Goal: Find specific page/section: Find specific page/section

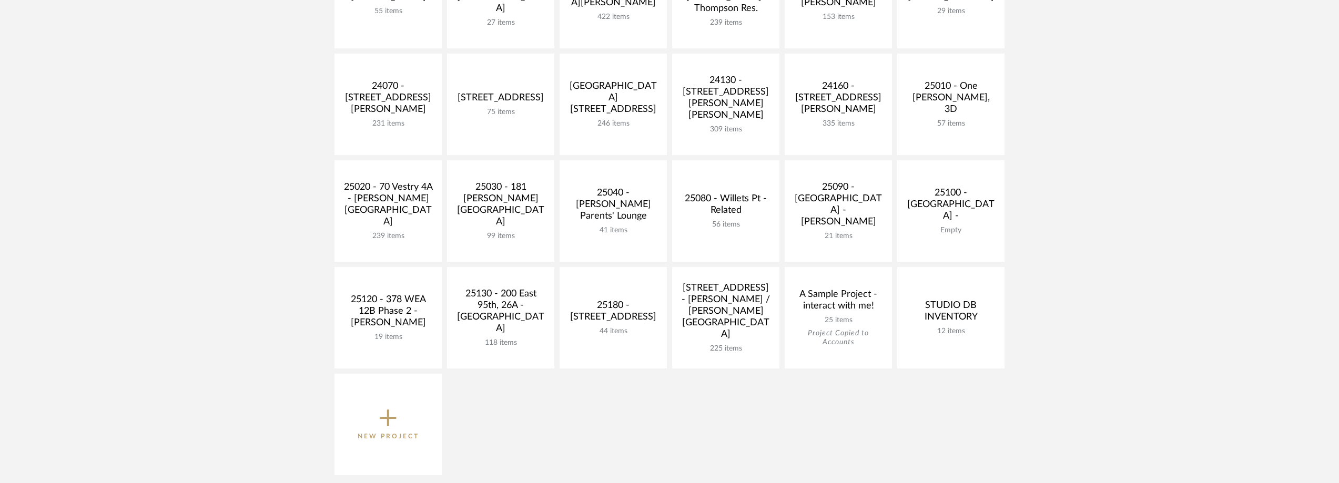
scroll to position [421, 0]
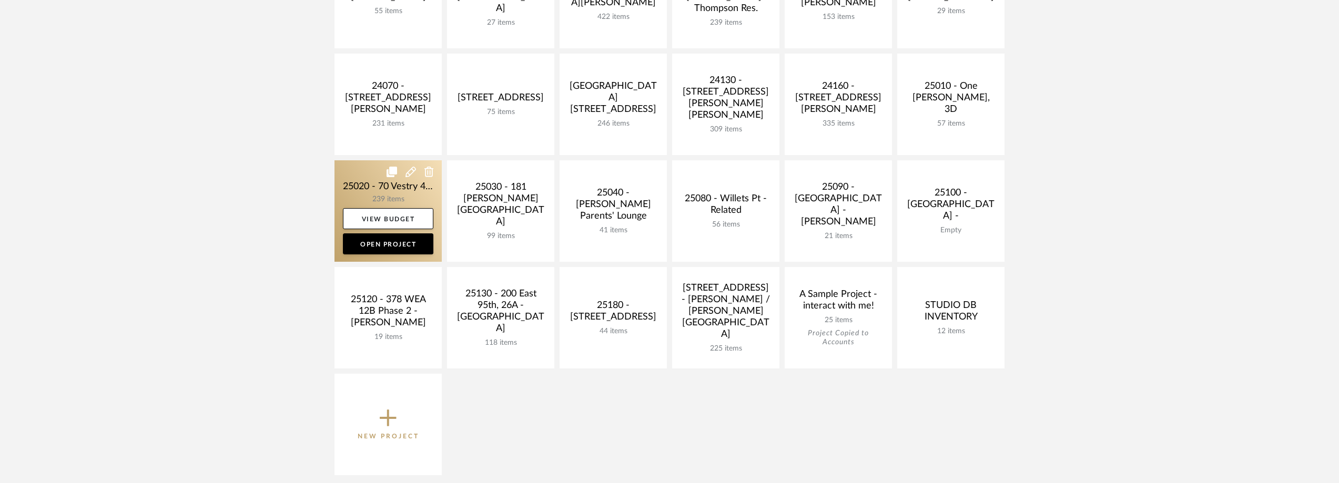
click at [345, 189] on link at bounding box center [387, 210] width 107 height 101
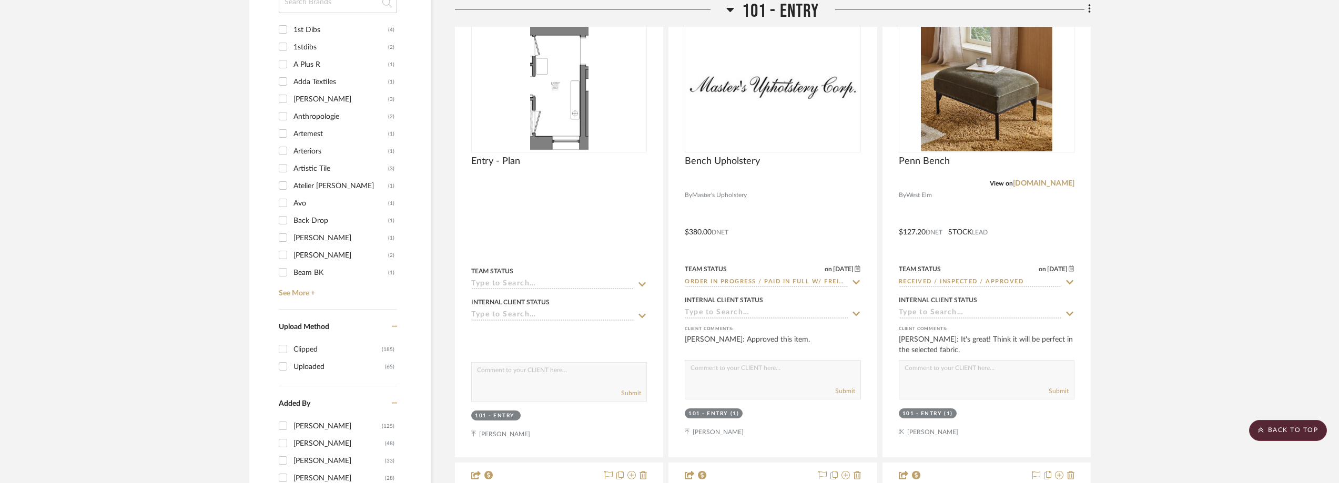
scroll to position [1110, 0]
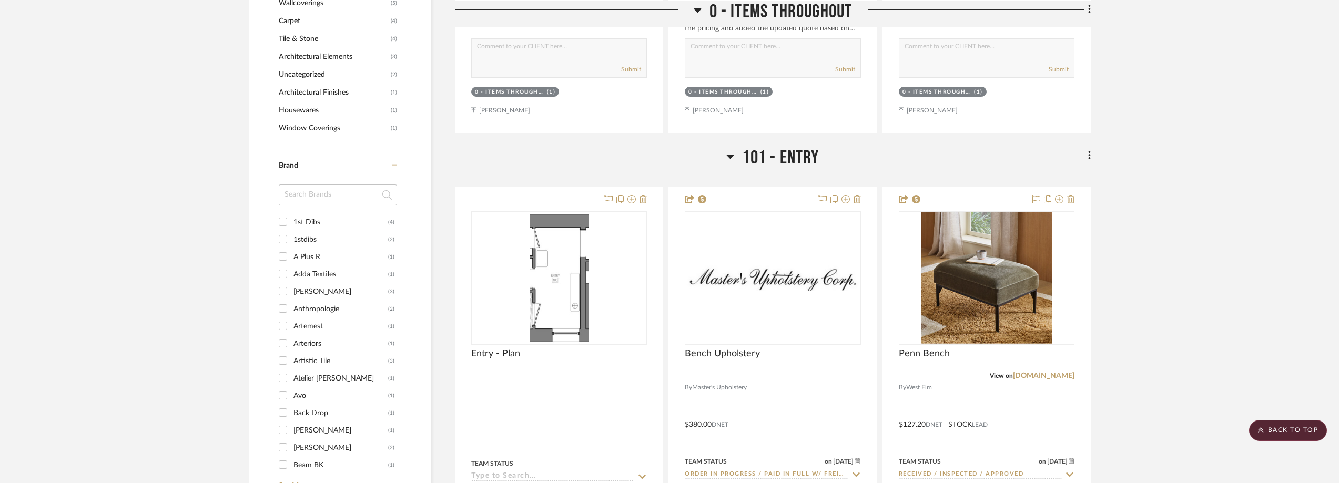
click at [319, 194] on input at bounding box center [338, 195] width 118 height 21
type input "stud"
click at [340, 235] on div "Studio Ford" at bounding box center [340, 239] width 95 height 17
click at [291, 235] on input "Studio Ford (1)" at bounding box center [282, 239] width 17 height 17
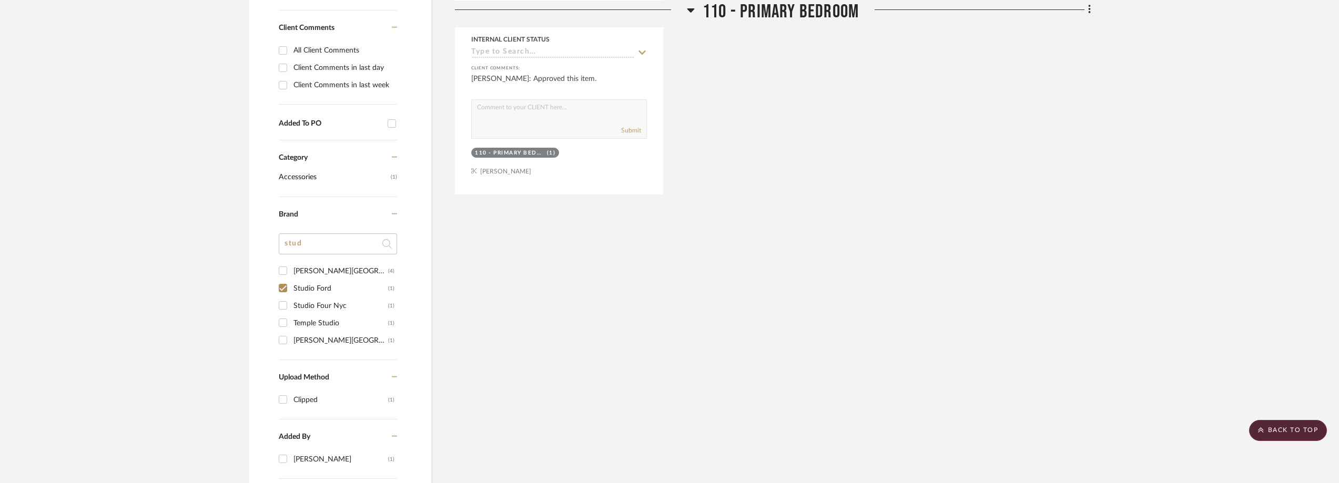
scroll to position [613, 0]
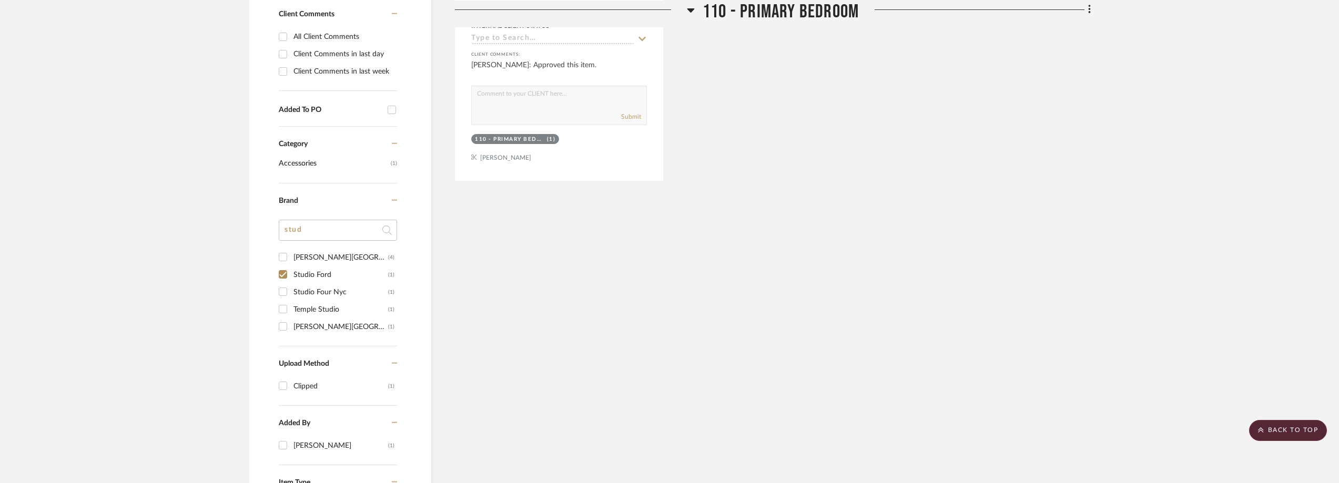
click at [314, 280] on div "Studio Ford" at bounding box center [340, 275] width 95 height 17
click at [291, 280] on input "Studio Ford (1)" at bounding box center [282, 274] width 17 height 17
checkbox input "false"
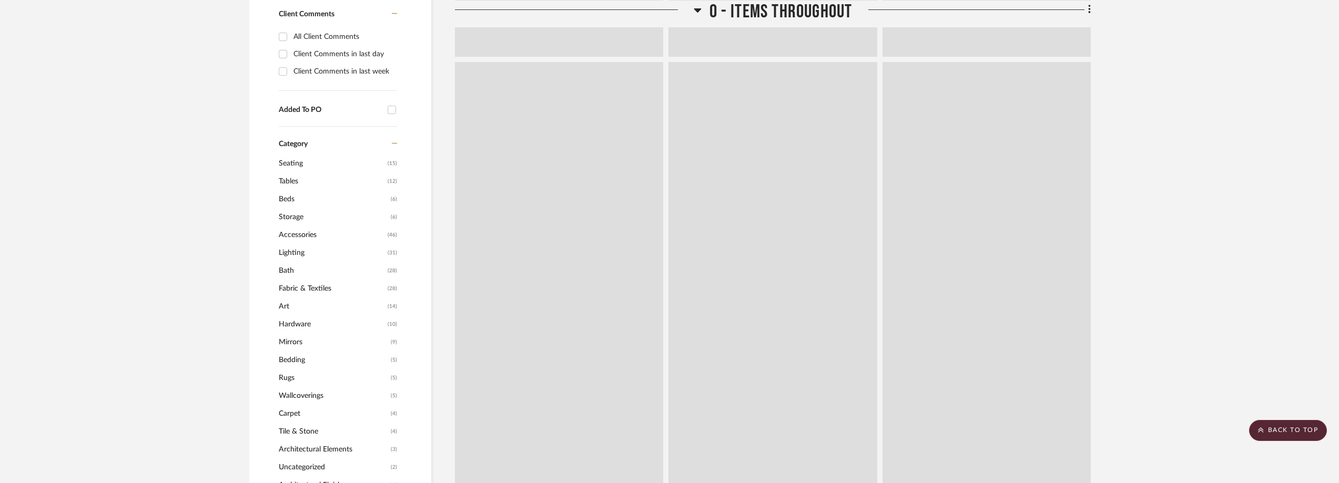
click at [338, 292] on span "Fabric & Textiles" at bounding box center [332, 289] width 106 height 18
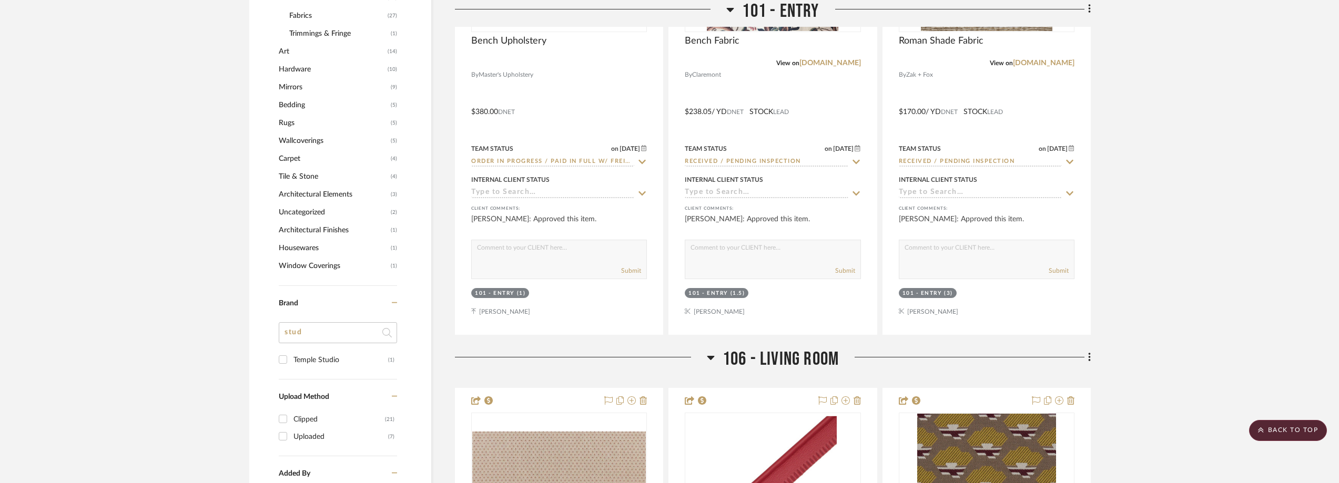
scroll to position [1051, 0]
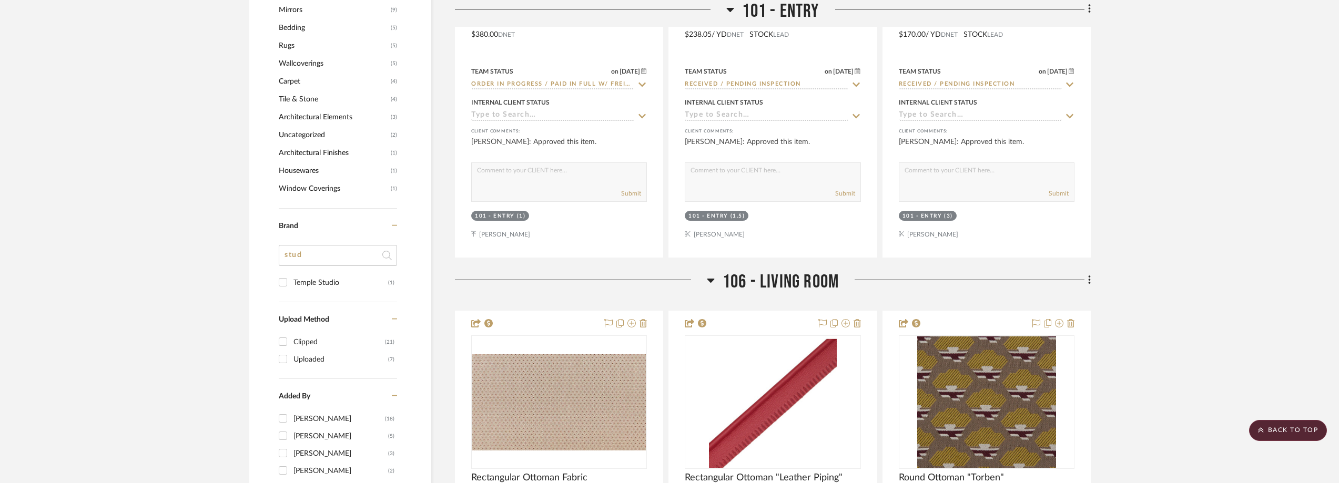
drag, startPoint x: 318, startPoint y: 260, endPoint x: 284, endPoint y: 259, distance: 33.7
click at [284, 259] on input "stud" at bounding box center [338, 255] width 118 height 21
click at [311, 262] on input "stud" at bounding box center [338, 255] width 118 height 21
click at [318, 260] on input "stud" at bounding box center [338, 255] width 118 height 21
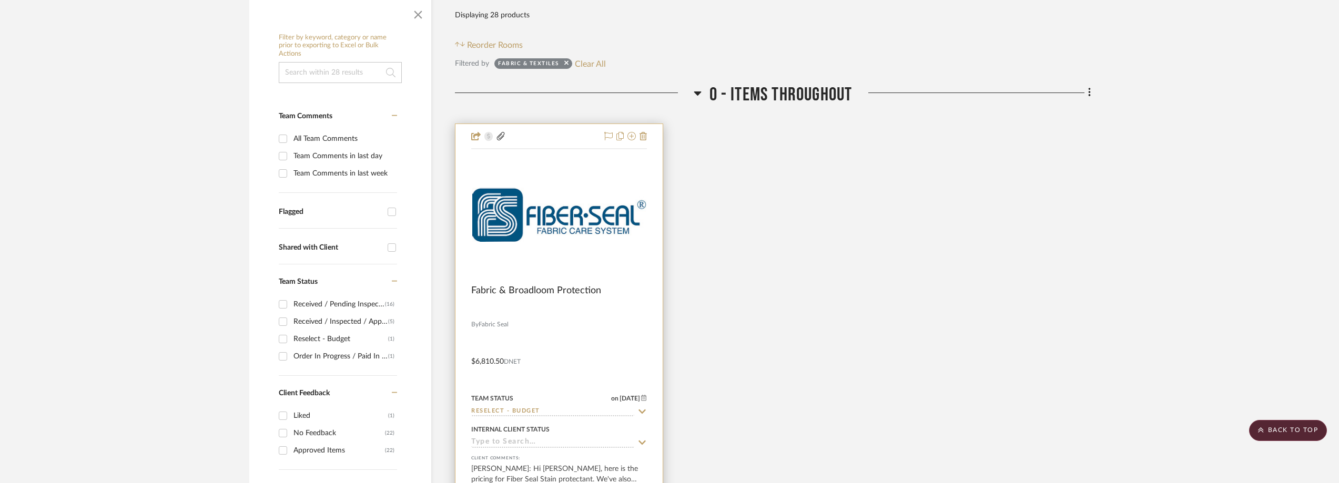
scroll to position [0, 0]
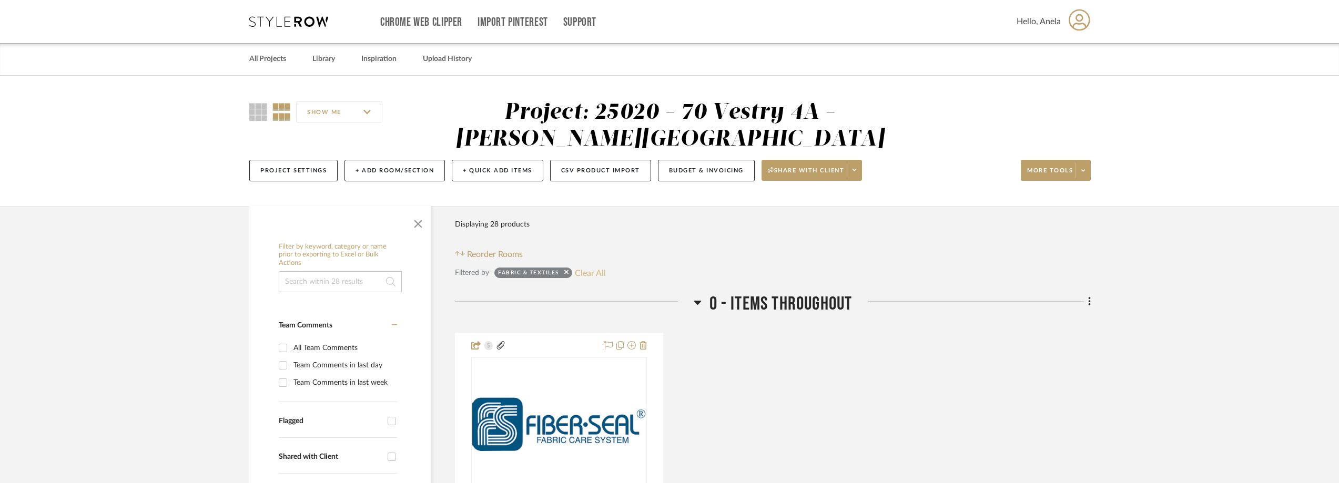
type input "studio"
click at [576, 269] on button "Clear All" at bounding box center [590, 273] width 31 height 14
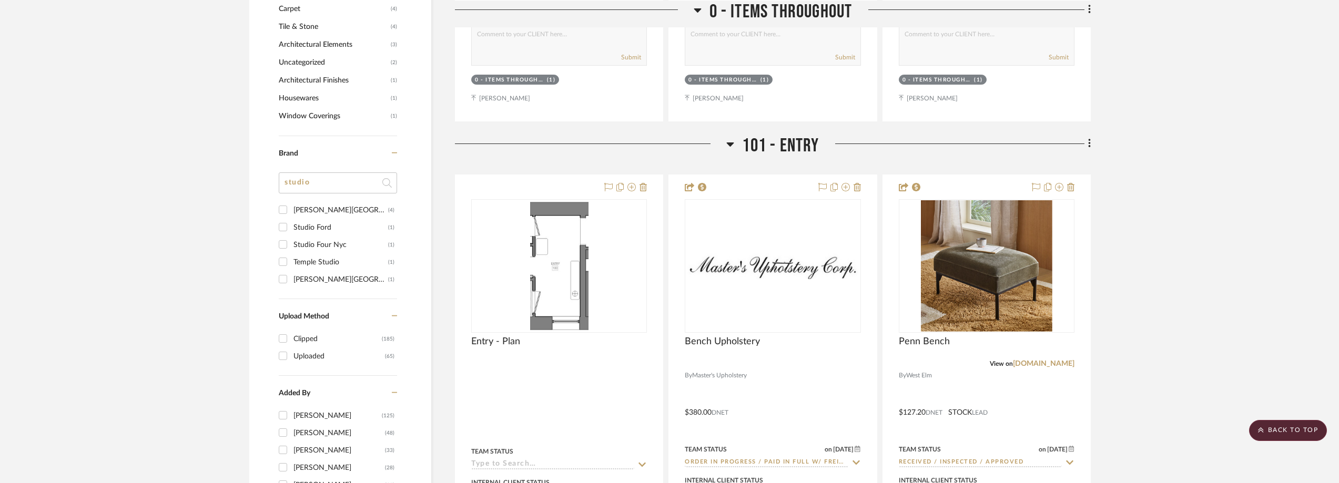
scroll to position [1104, 0]
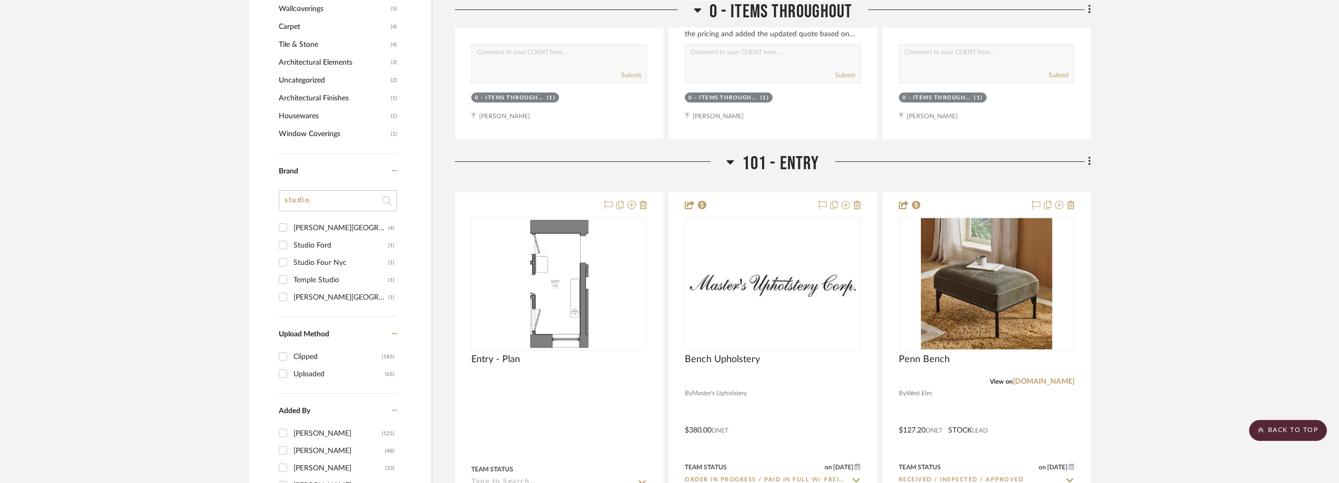
click at [314, 264] on div "Studio Four Nyc" at bounding box center [340, 262] width 95 height 17
click at [291, 264] on input "Studio Four Nyc (1)" at bounding box center [282, 262] width 17 height 17
checkbox input "true"
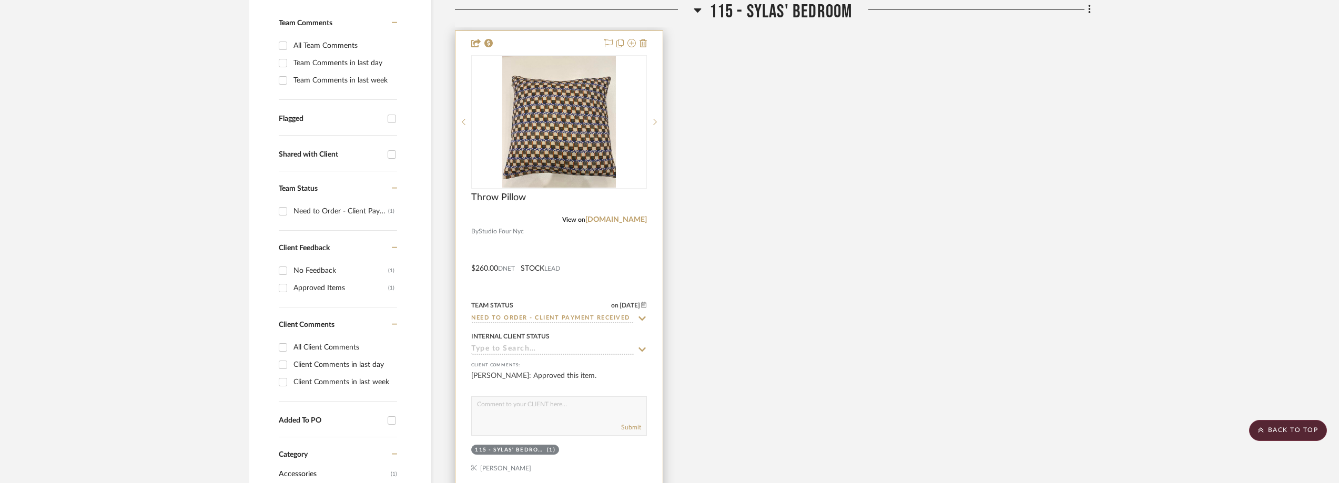
scroll to position [298, 0]
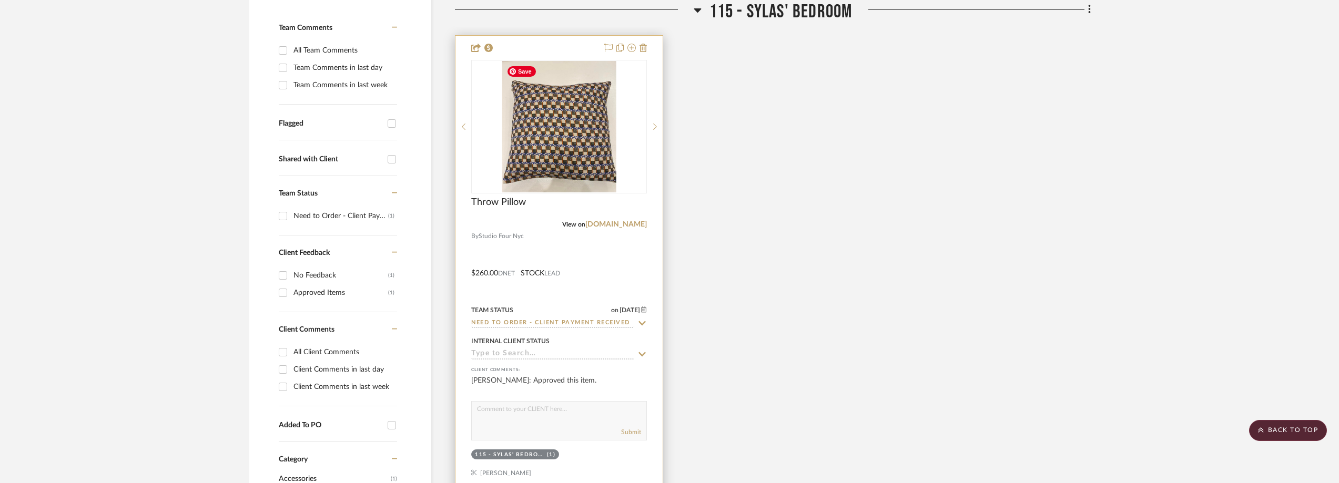
click at [537, 145] on img "0" at bounding box center [559, 126] width 114 height 131
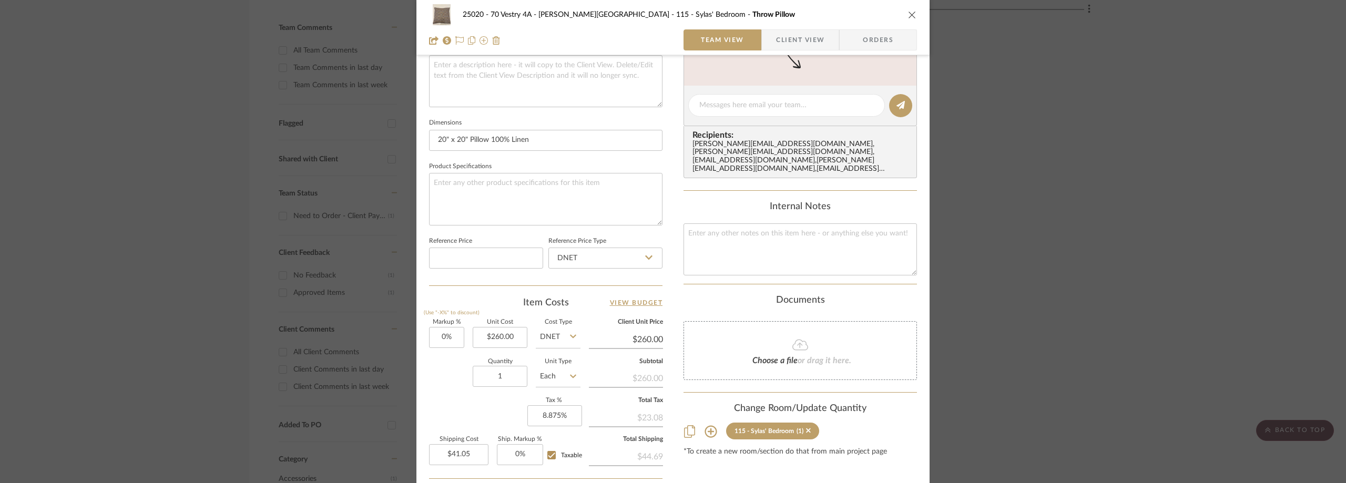
scroll to position [233, 0]
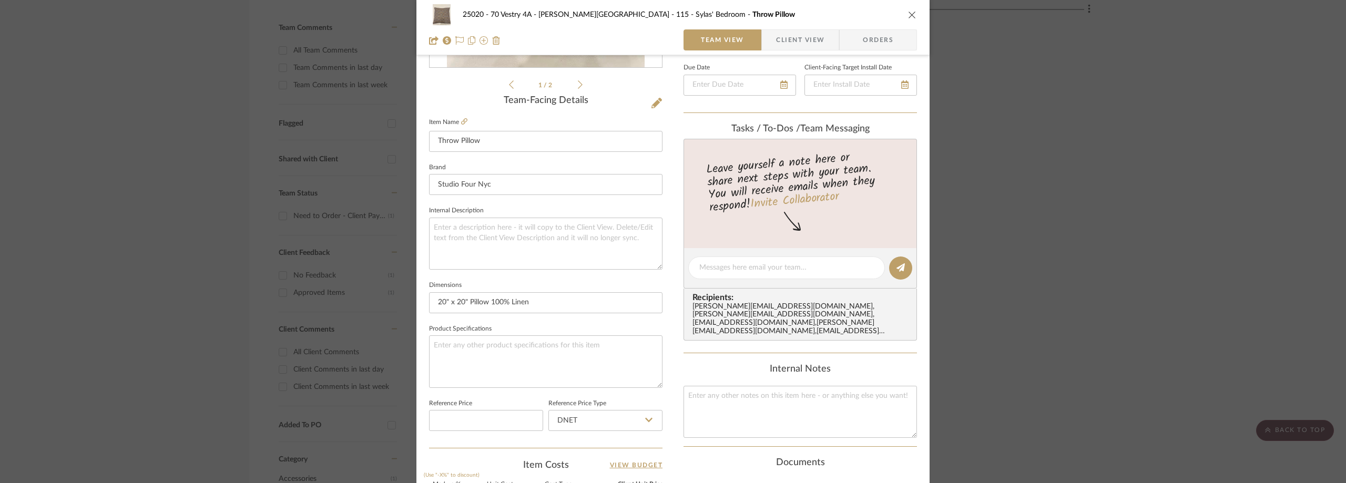
click at [159, 169] on div "25020 - 70 Vestry 4A - [PERSON_NAME] 115 - [PERSON_NAME]' Bedroom Throw Pillow …" at bounding box center [673, 241] width 1346 height 483
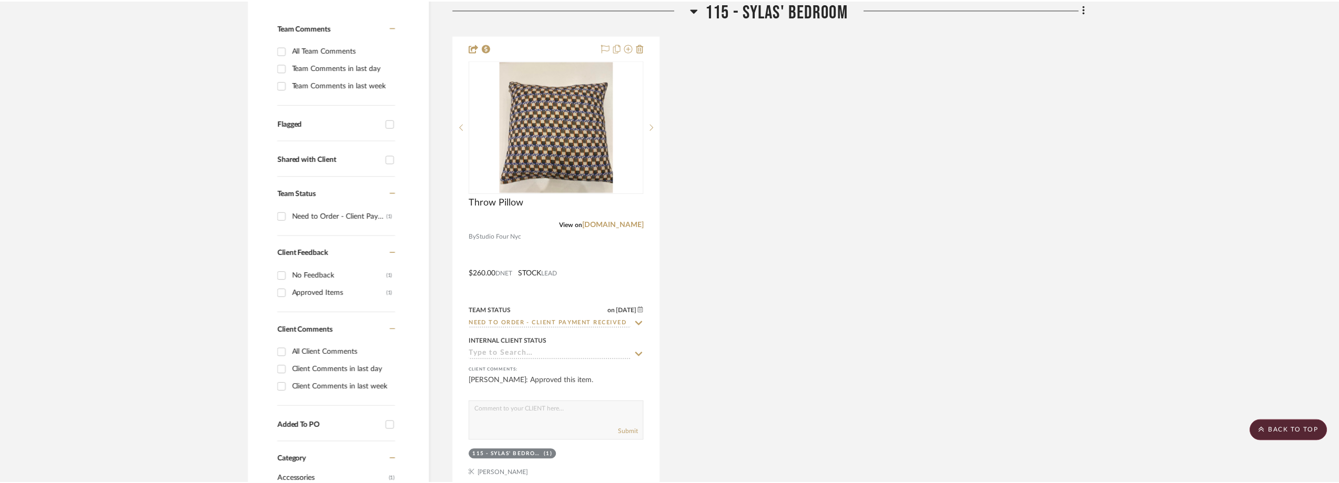
scroll to position [298, 0]
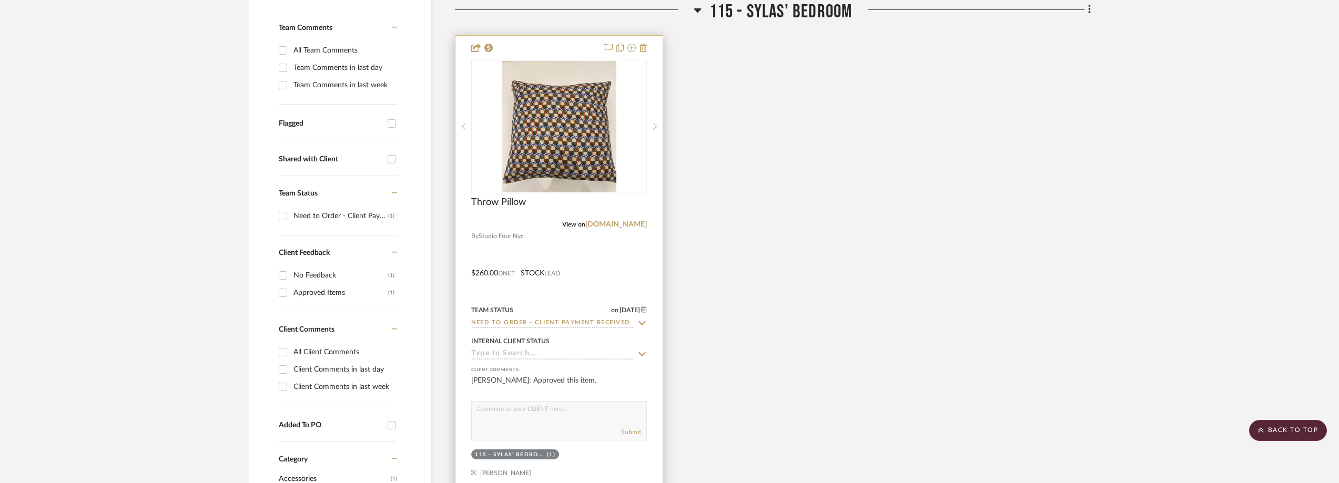
click at [641, 323] on icon at bounding box center [641, 323] width 9 height 8
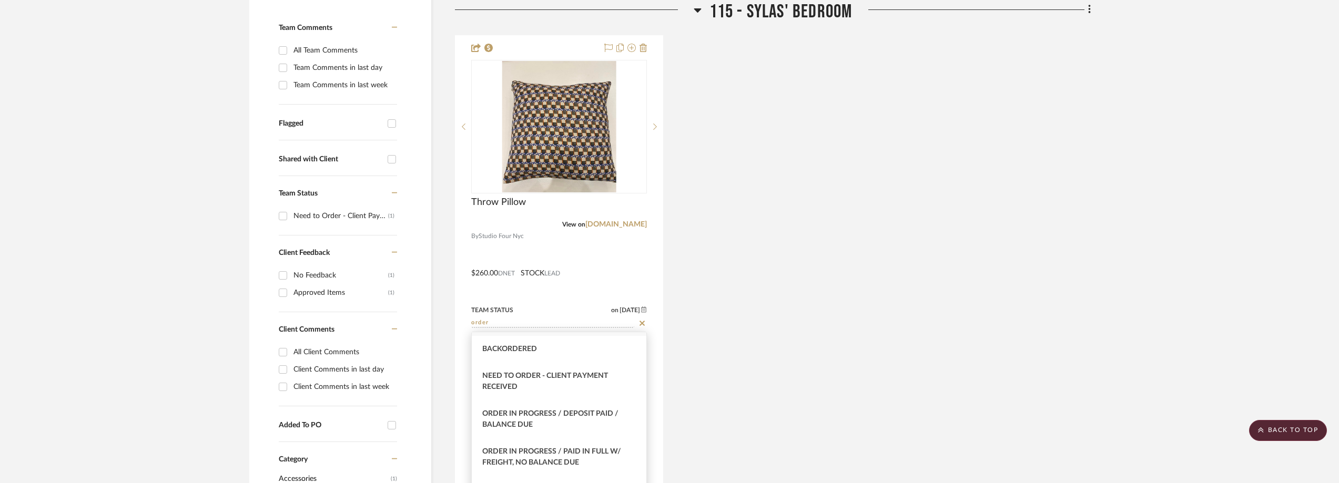
scroll to position [105, 0]
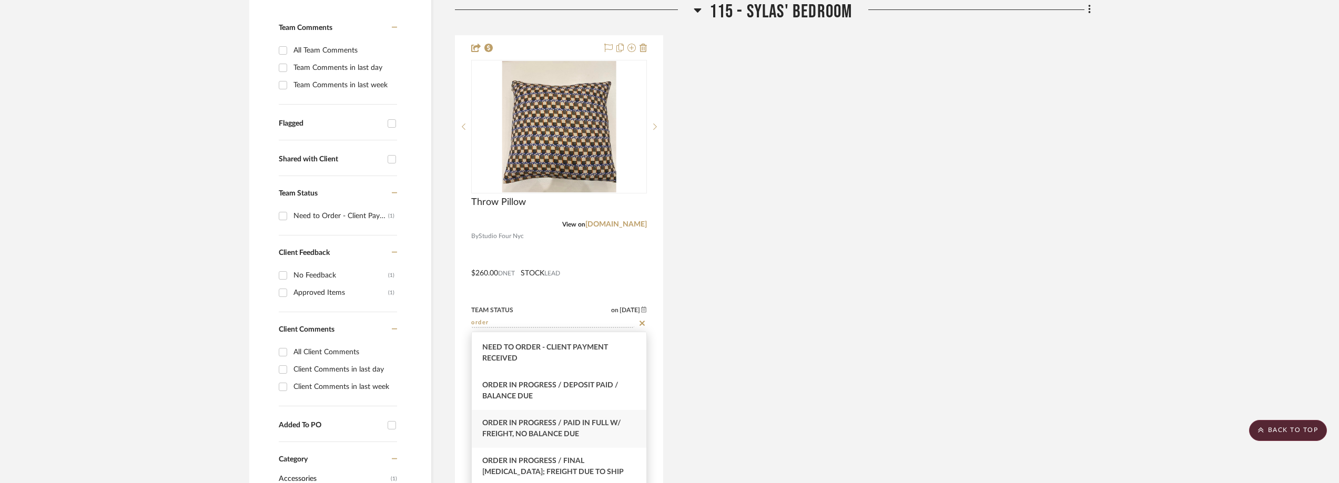
type input "order"
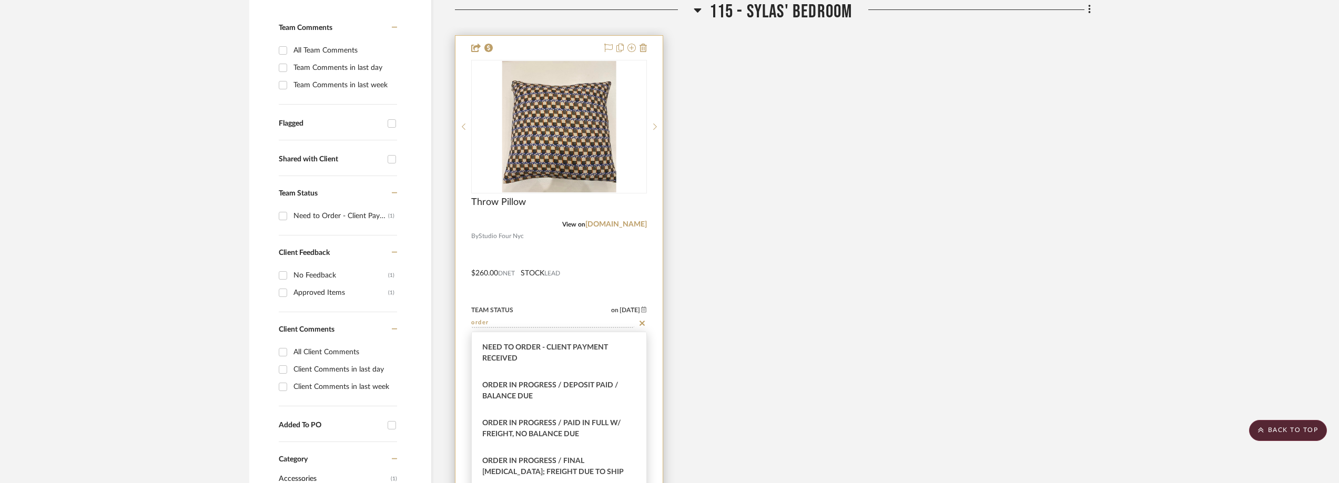
drag, startPoint x: 573, startPoint y: 419, endPoint x: 565, endPoint y: 199, distance: 219.4
click at [572, 419] on div "Order In Progress / Paid In Full w/ Freight, No Balance due" at bounding box center [559, 429] width 175 height 38
type input "[DATE]"
type input "Order In Progress / Paid In Full w/ Freight, No Balance due"
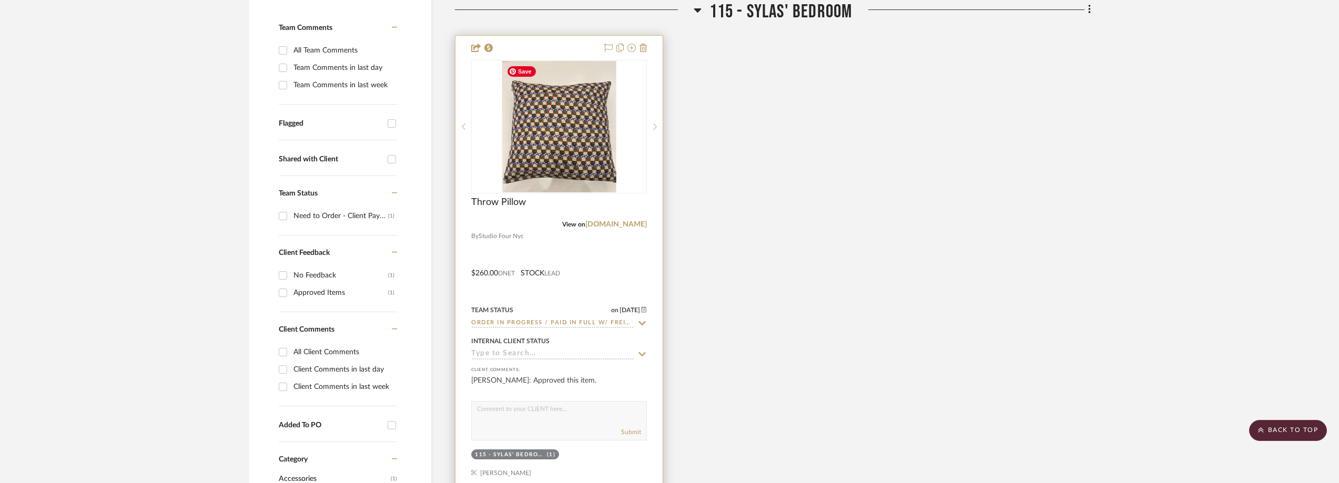
click at [552, 129] on img "0" at bounding box center [559, 126] width 114 height 131
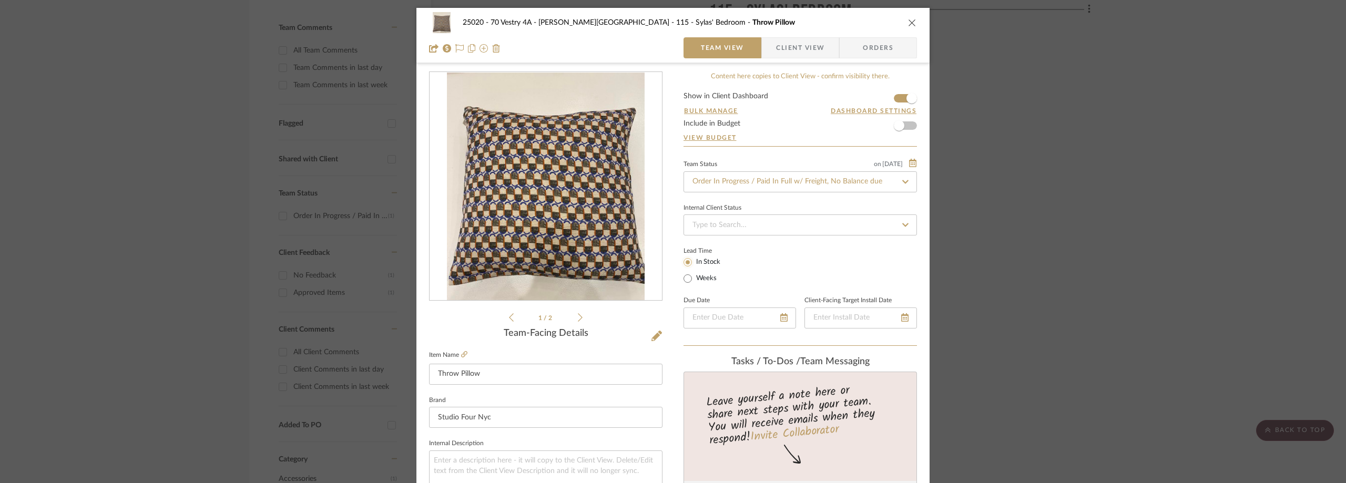
scroll to position [210, 0]
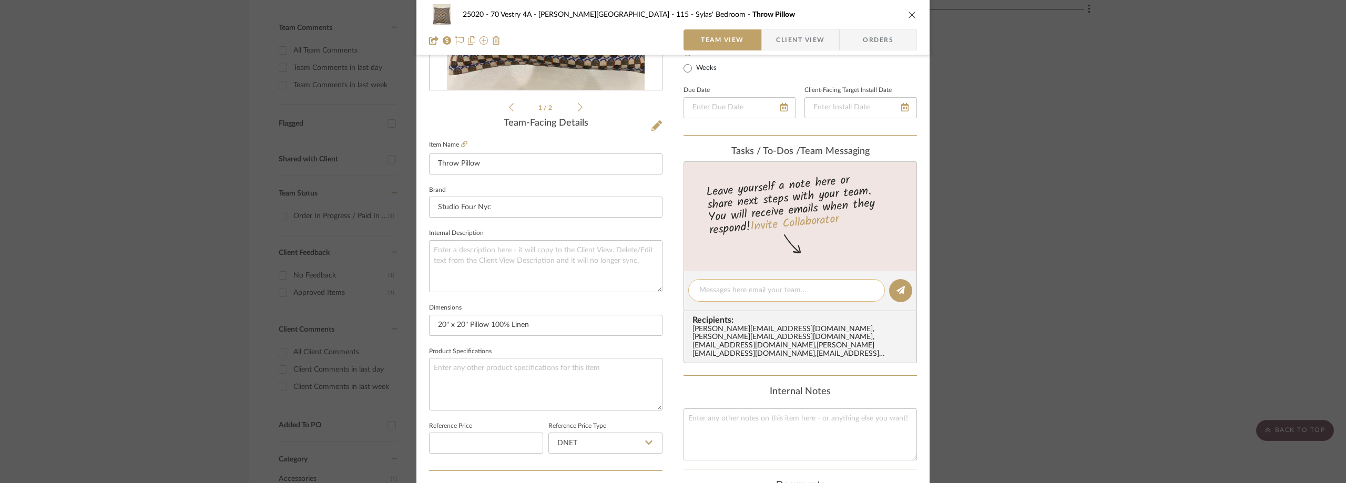
click at [719, 289] on textarea at bounding box center [786, 290] width 175 height 11
paste textarea "46814"
type textarea "INV#46814"
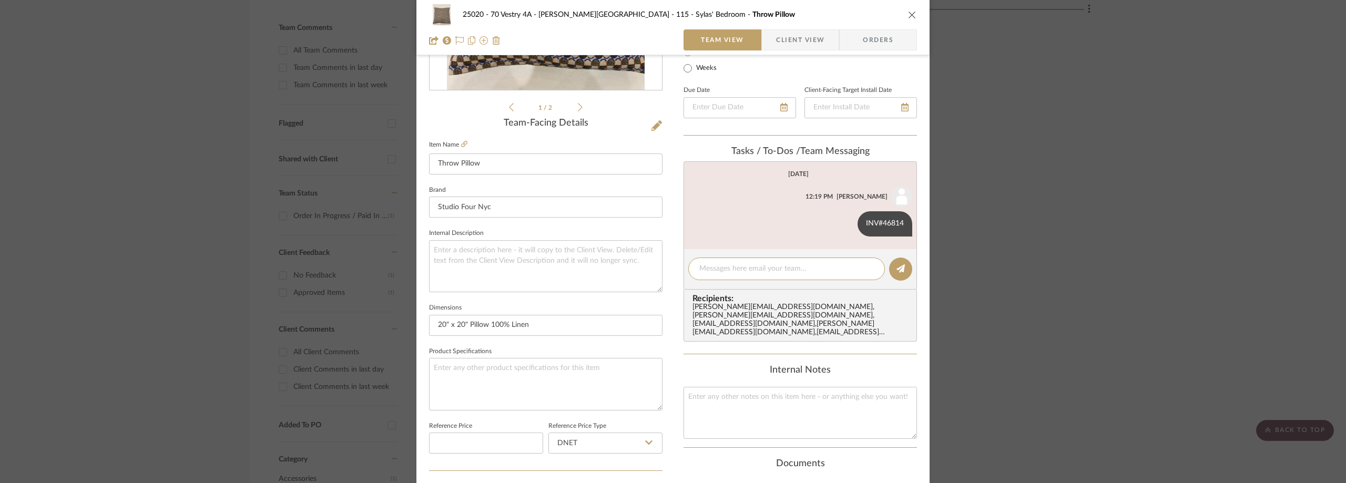
click at [804, 44] on span "Client View" at bounding box center [800, 39] width 48 height 21
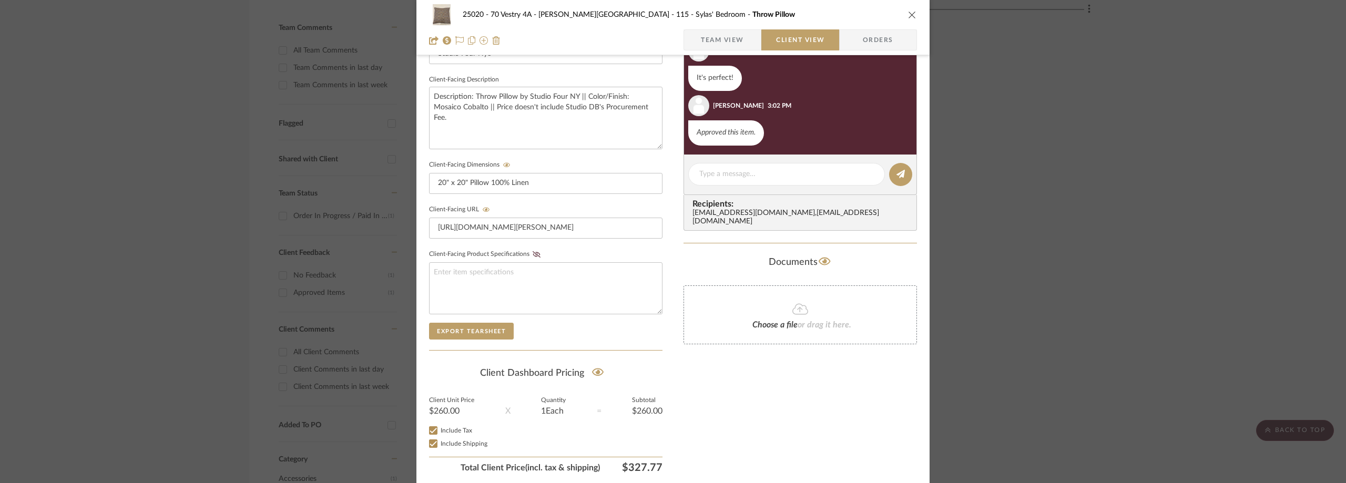
scroll to position [348, 0]
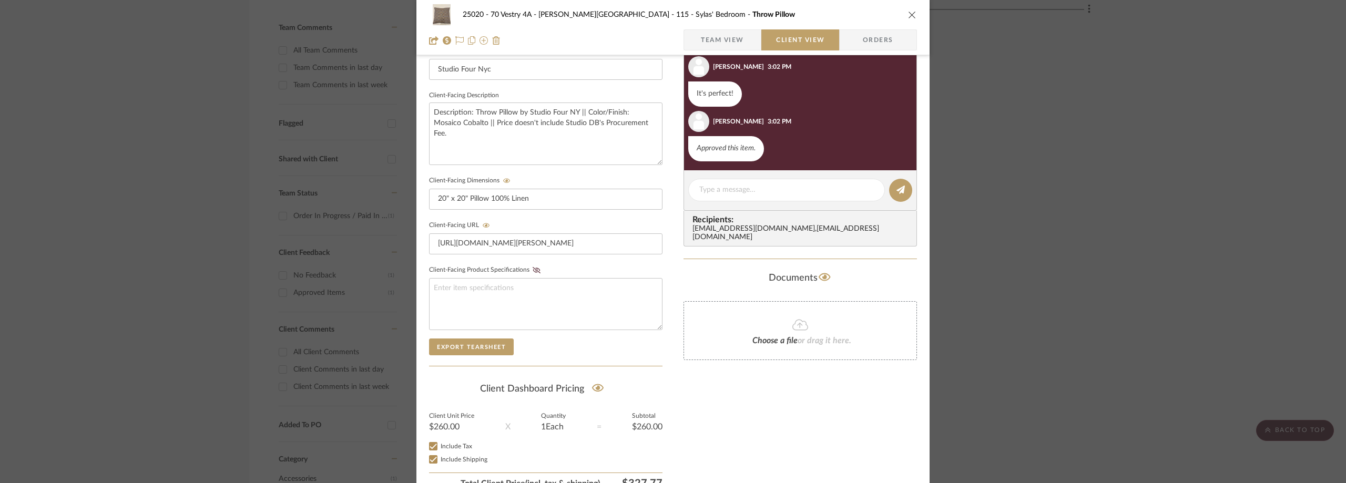
click at [201, 107] on div "25020 - 70 Vestry 4A - [PERSON_NAME] 115 - [PERSON_NAME]' Bedroom Throw Pillow …" at bounding box center [673, 241] width 1346 height 483
click at [212, 135] on div "25020 - 70 Vestry 4A - [PERSON_NAME] 115 - [PERSON_NAME]' Bedroom Throw Pillow …" at bounding box center [673, 241] width 1346 height 483
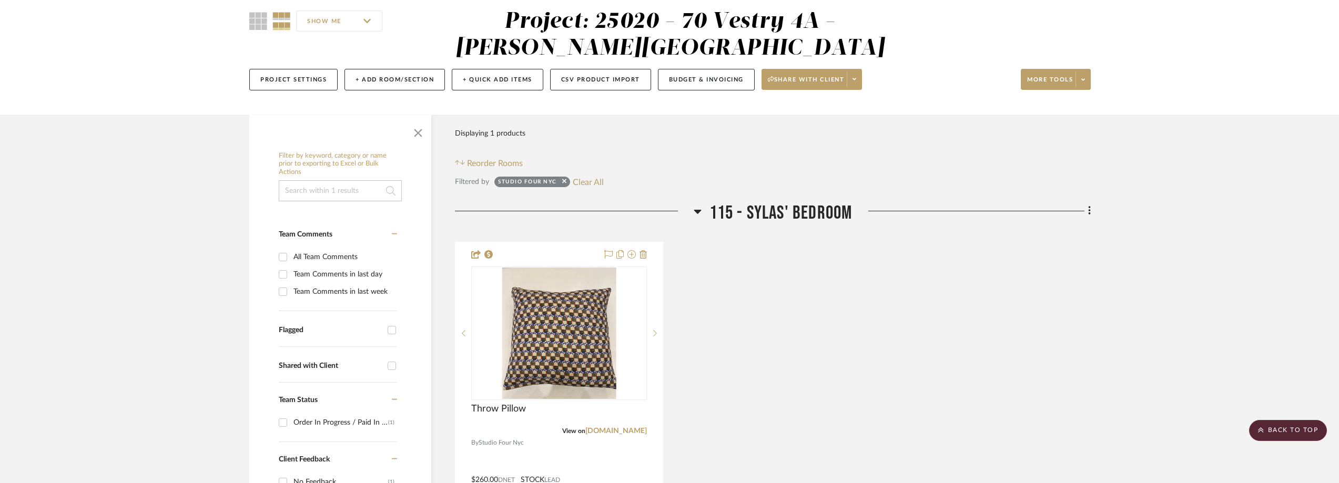
scroll to position [0, 0]
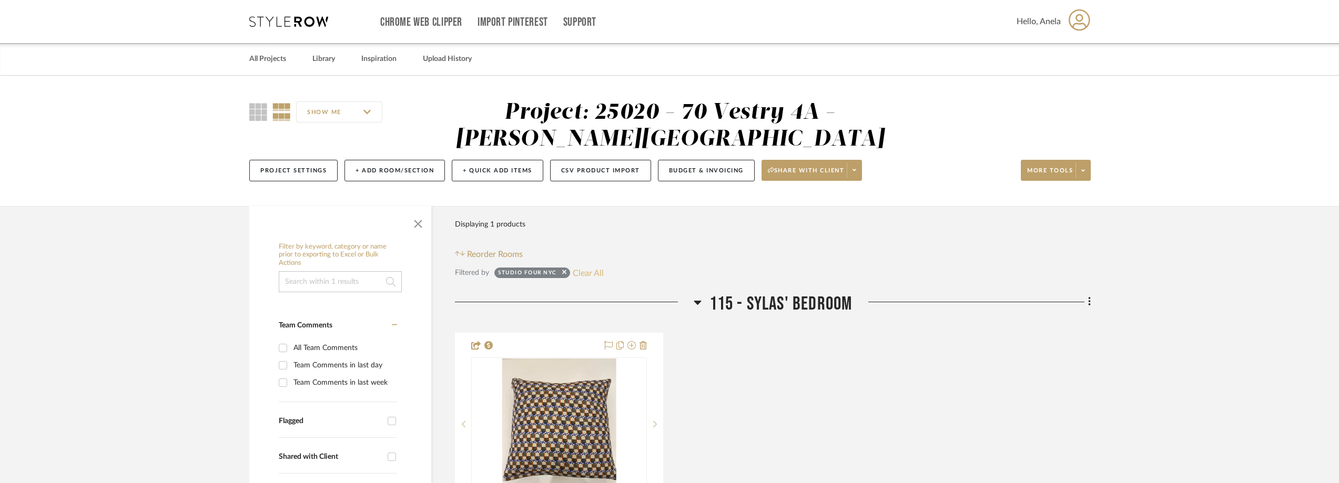
click at [580, 274] on button "Clear All" at bounding box center [588, 273] width 31 height 14
checkbox input "false"
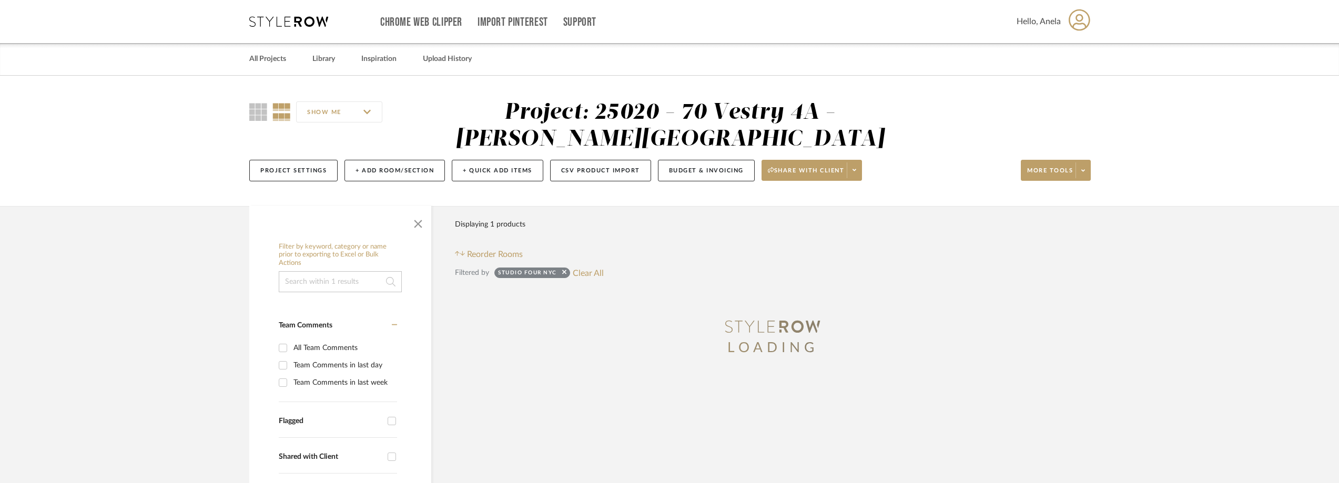
click at [277, 9] on div "Chrome Web Clipper Import Pinterest Support All Projects Library Inspiration Up…" at bounding box center [669, 21] width 841 height 43
click at [279, 17] on icon at bounding box center [288, 21] width 79 height 11
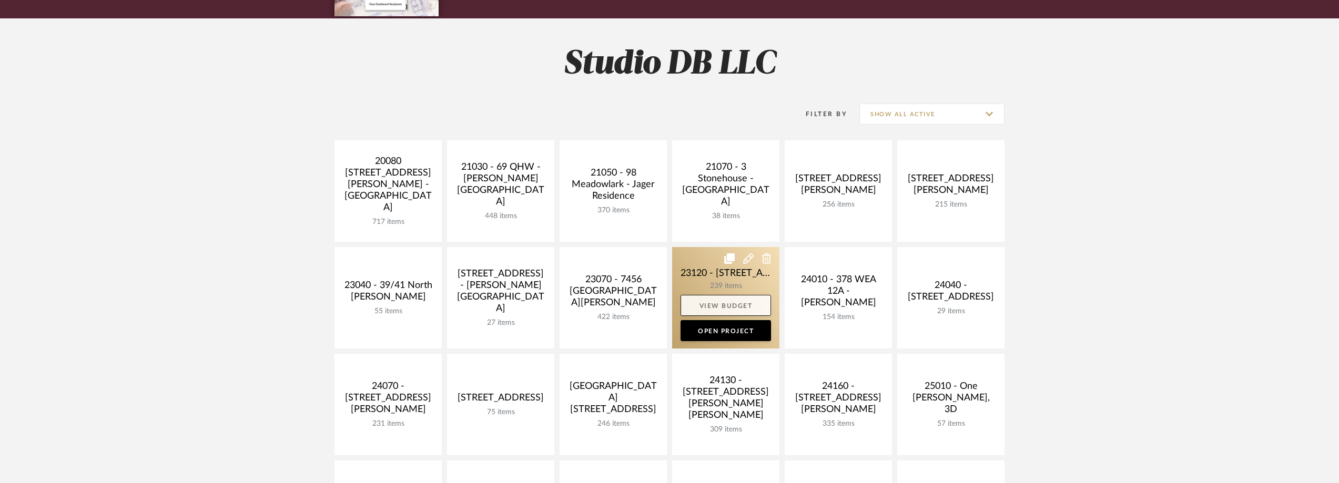
scroll to position [105, 0]
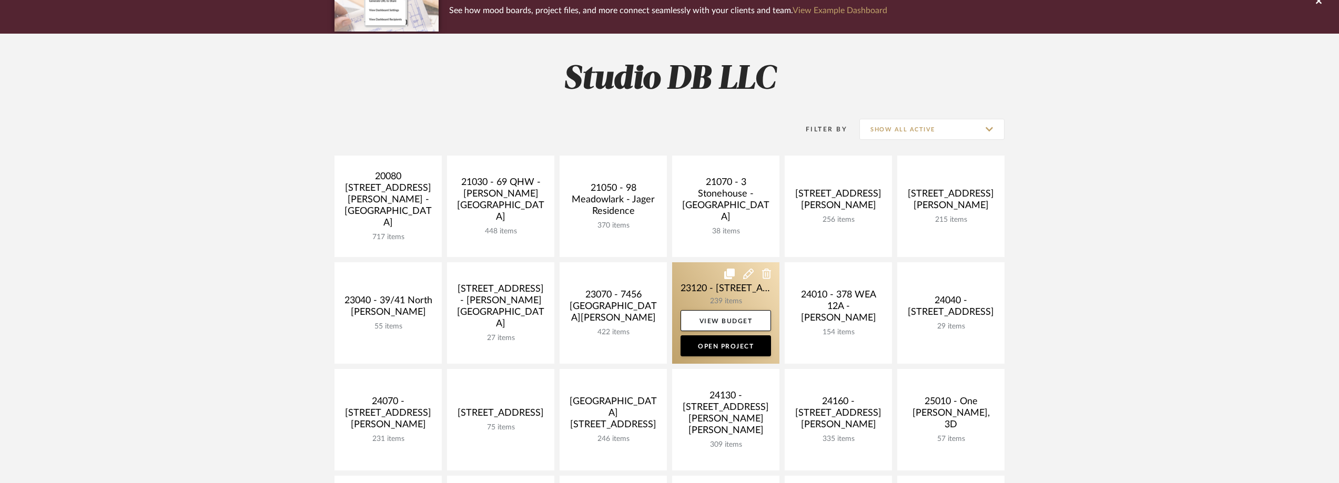
click at [708, 294] on link at bounding box center [725, 312] width 107 height 101
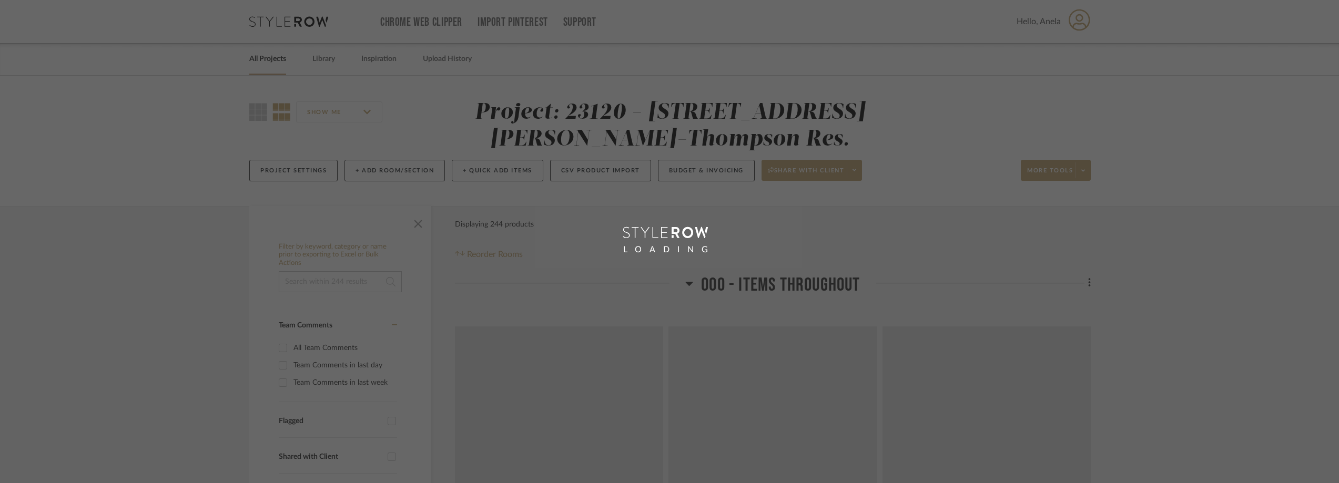
scroll to position [263, 0]
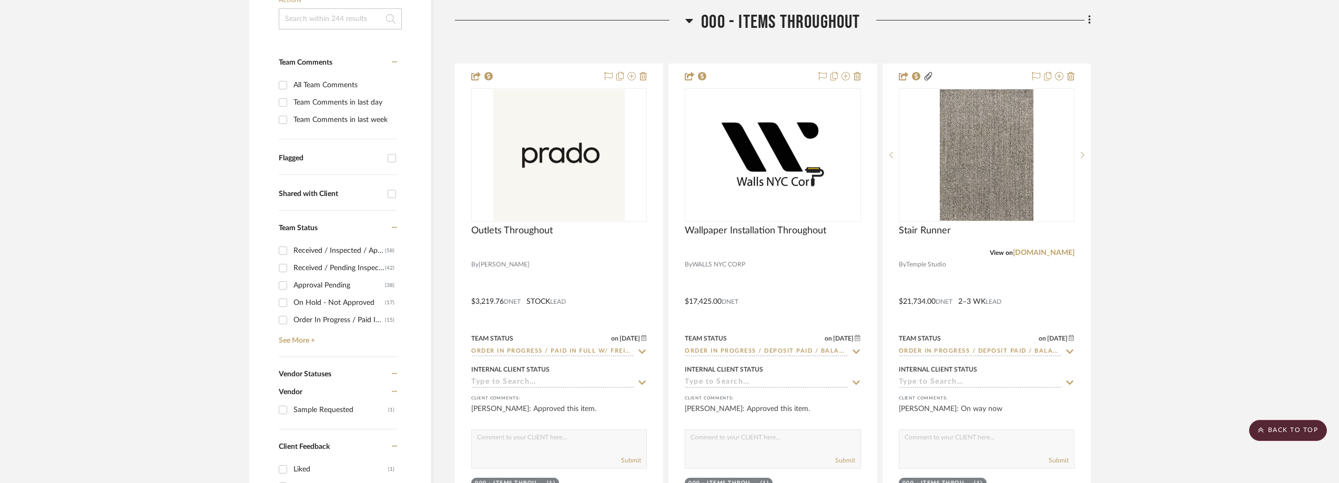
click at [322, 116] on div "Team Comments in last week" at bounding box center [343, 119] width 101 height 17
click at [291, 116] on input "Team Comments in last week" at bounding box center [282, 119] width 17 height 17
checkbox input "true"
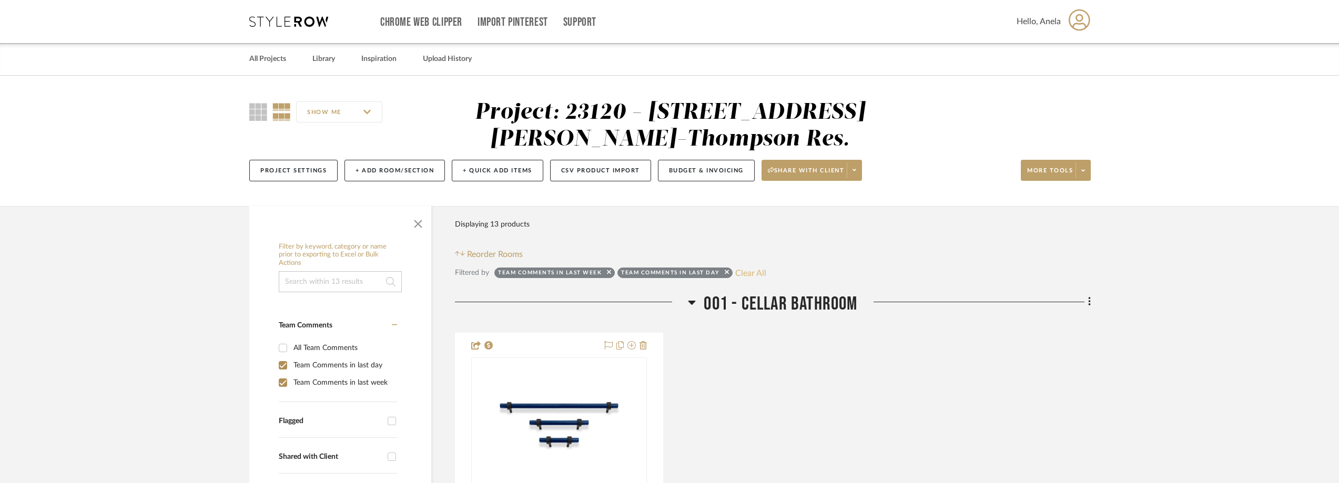
click at [748, 277] on button "Clear All" at bounding box center [750, 273] width 31 height 14
checkbox input "false"
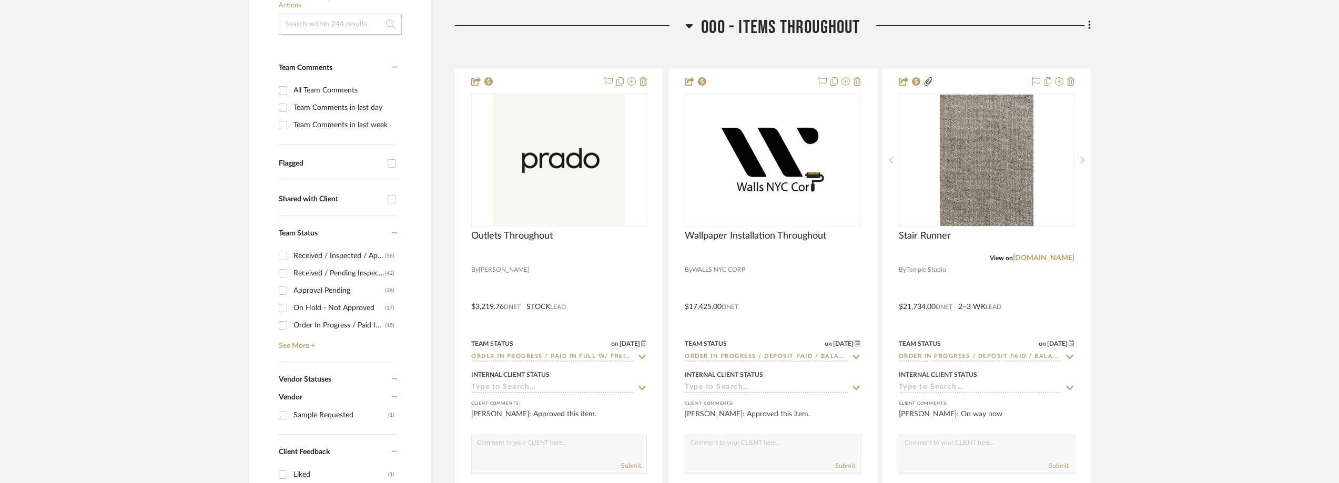
scroll to position [368, 0]
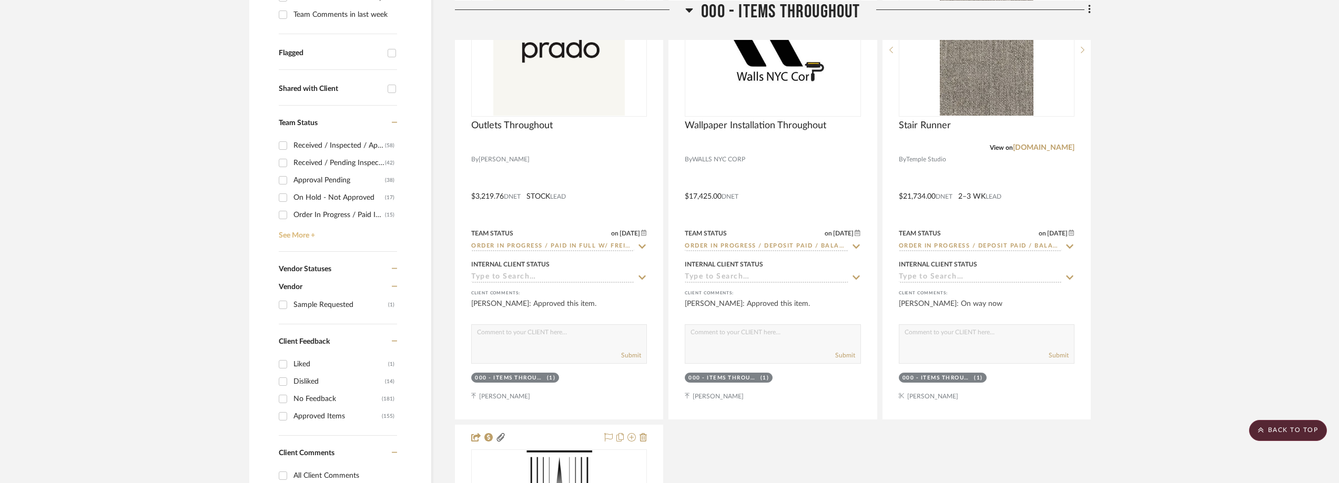
click at [295, 236] on link "See More +" at bounding box center [336, 231] width 121 height 17
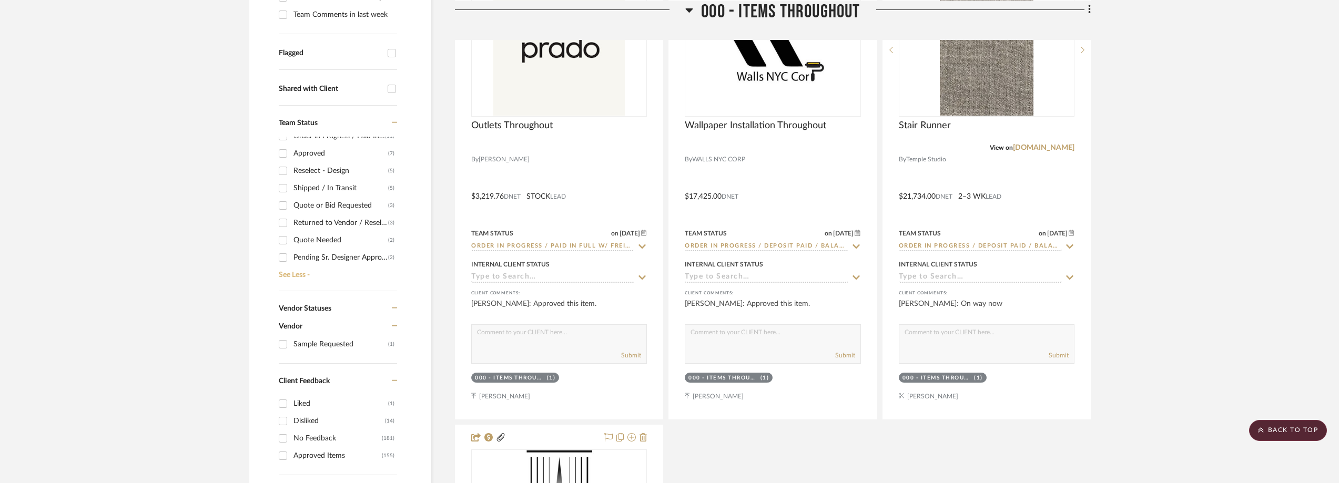
scroll to position [158, 0]
click at [315, 197] on div "Quote Needed" at bounding box center [340, 196] width 95 height 17
click at [291, 197] on input "Quote Needed (2)" at bounding box center [282, 196] width 17 height 17
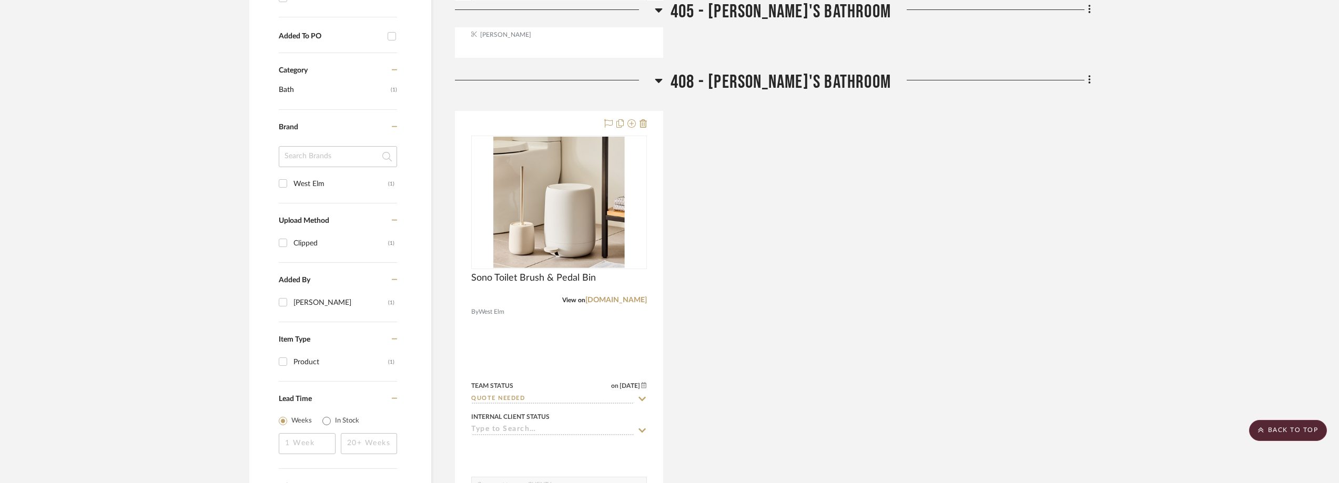
scroll to position [473, 0]
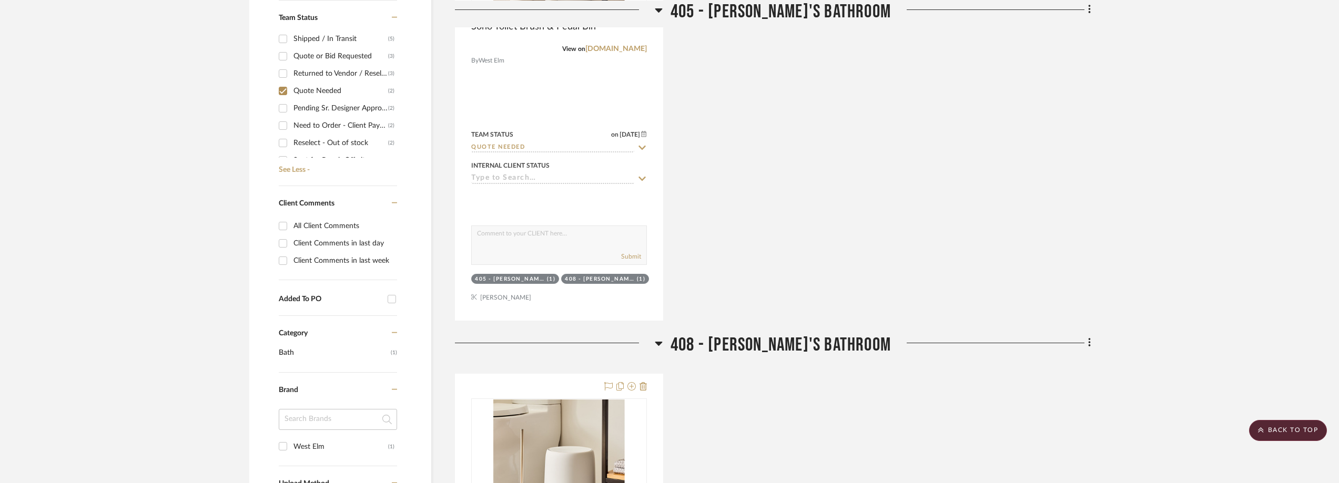
click at [313, 84] on div "Quote Needed" at bounding box center [340, 91] width 95 height 17
click at [291, 84] on input "Quote Needed (2)" at bounding box center [282, 91] width 17 height 17
checkbox input "false"
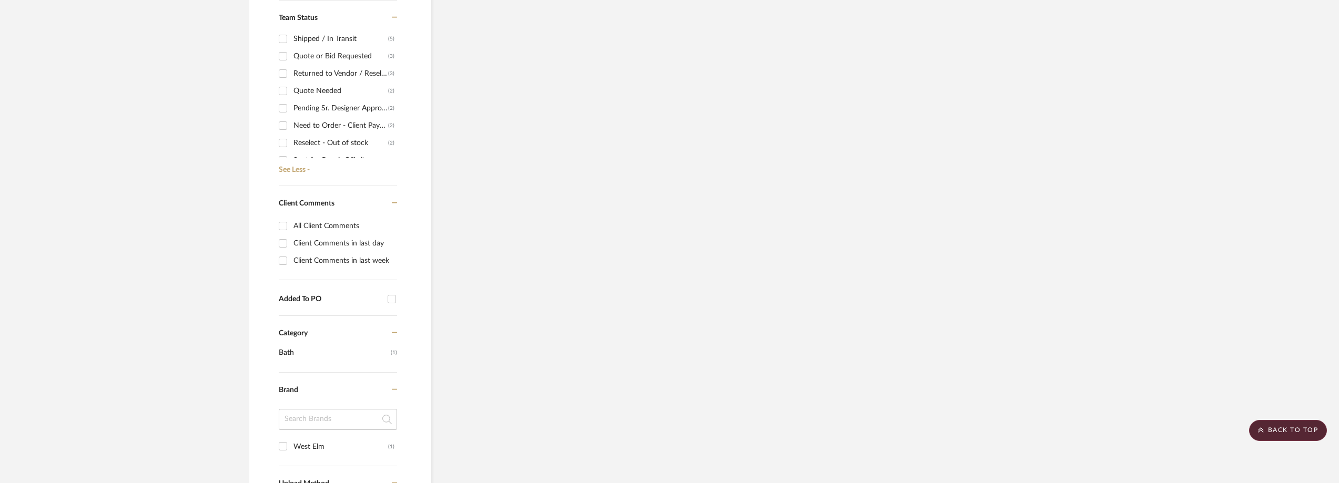
click at [319, 123] on div "Need to Order - Client Payment Received" at bounding box center [340, 125] width 95 height 17
click at [291, 123] on input "Need to Order - Client Payment Received (2)" at bounding box center [282, 125] width 17 height 17
checkbox input "true"
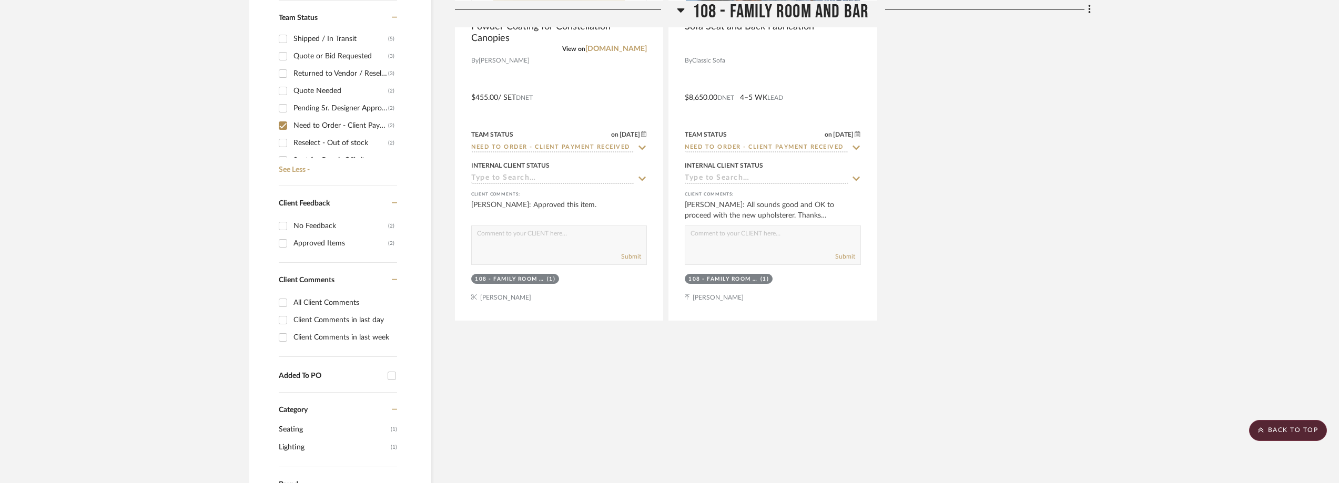
scroll to position [210, 0]
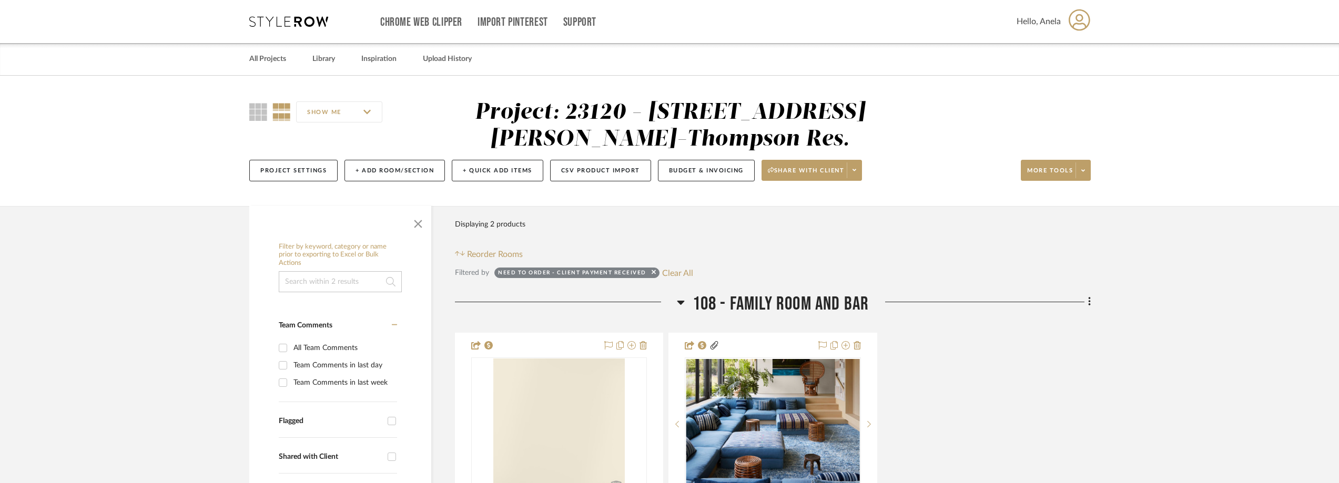
click at [288, 24] on icon at bounding box center [288, 21] width 79 height 11
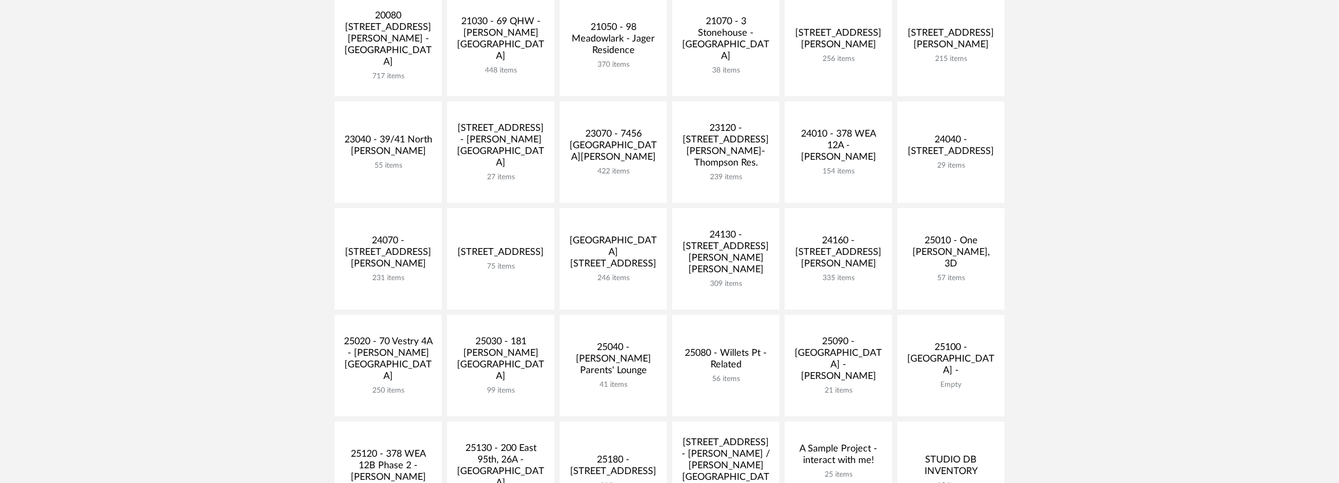
scroll to position [368, 0]
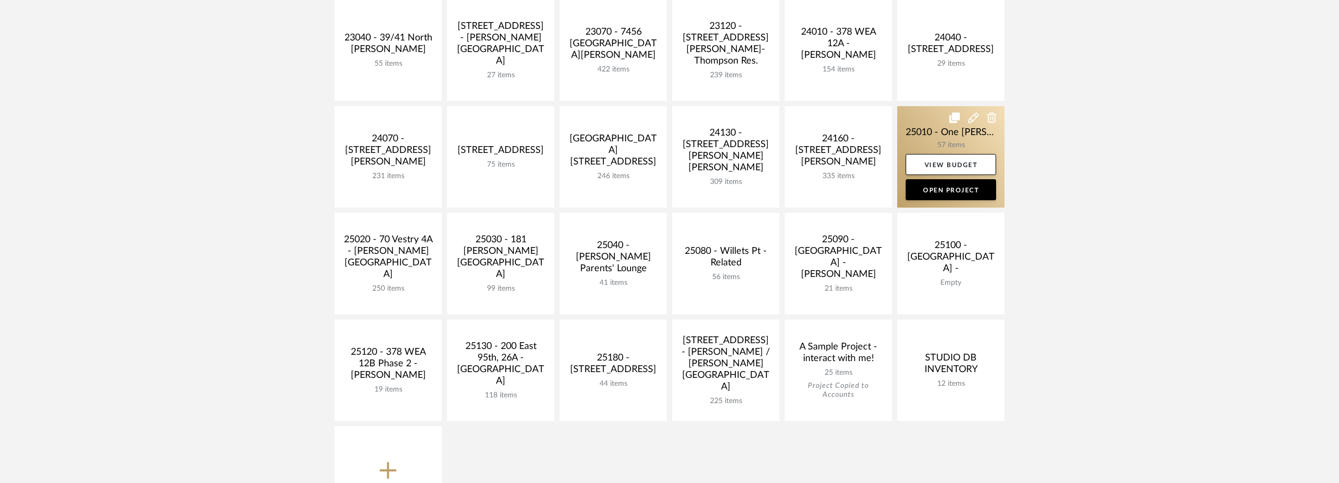
click at [919, 134] on link at bounding box center [950, 156] width 107 height 101
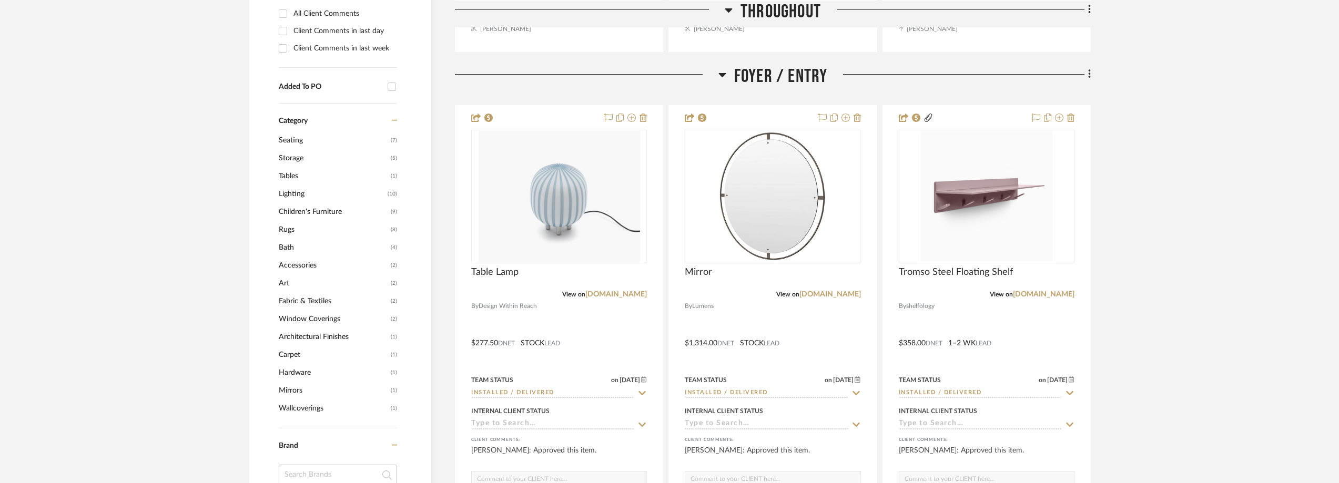
scroll to position [841, 0]
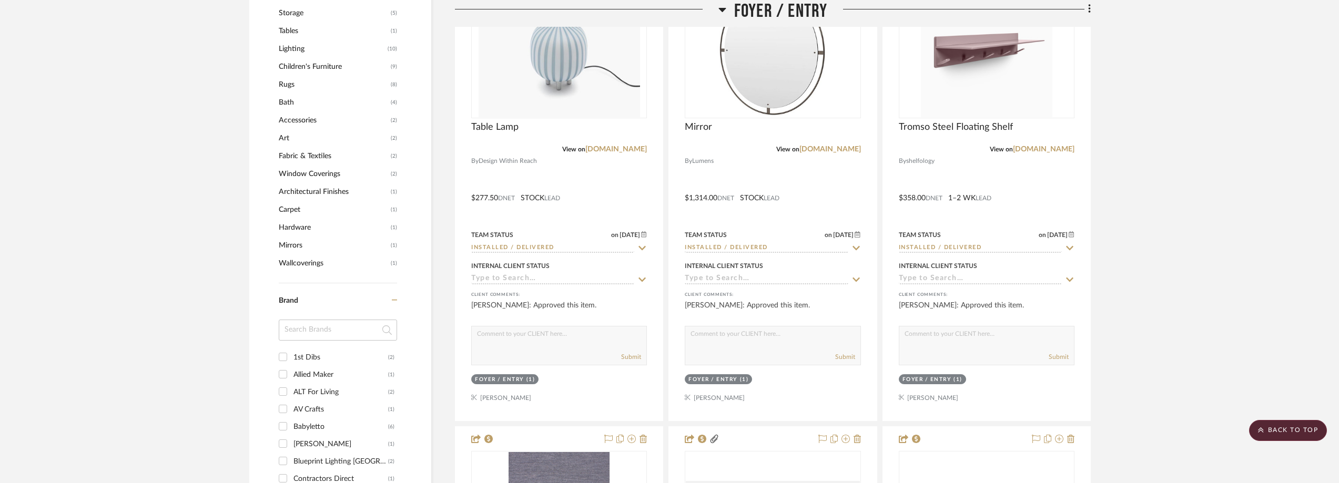
click at [304, 323] on input at bounding box center [338, 330] width 118 height 21
type input "MARC"
click at [307, 355] on div "[PERSON_NAME]" at bounding box center [340, 357] width 95 height 17
click at [291, 355] on input "[PERSON_NAME] (2)" at bounding box center [282, 357] width 17 height 17
checkbox input "true"
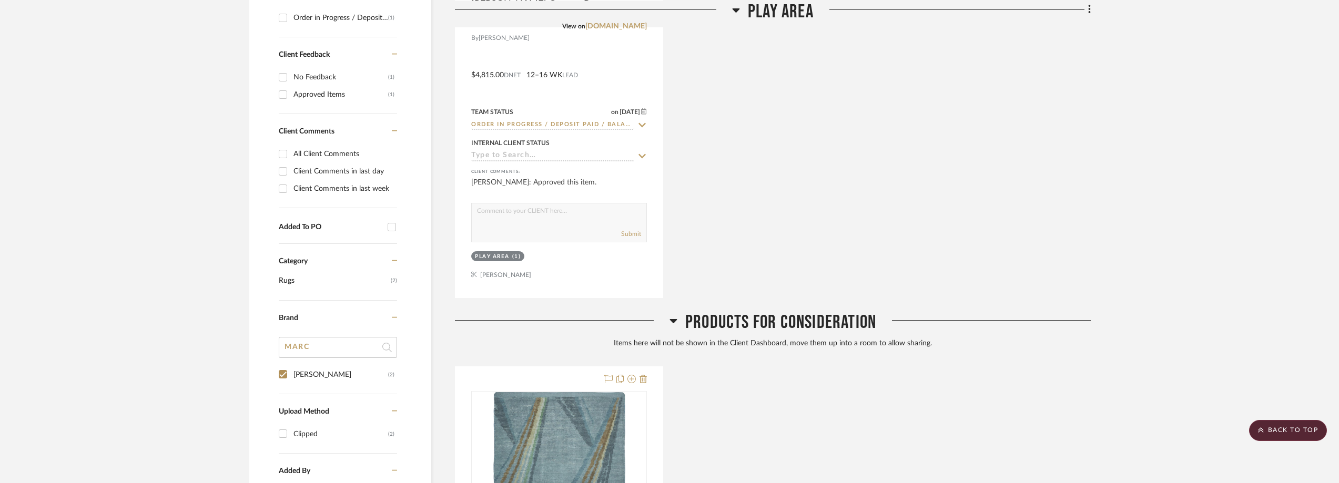
scroll to position [297, 0]
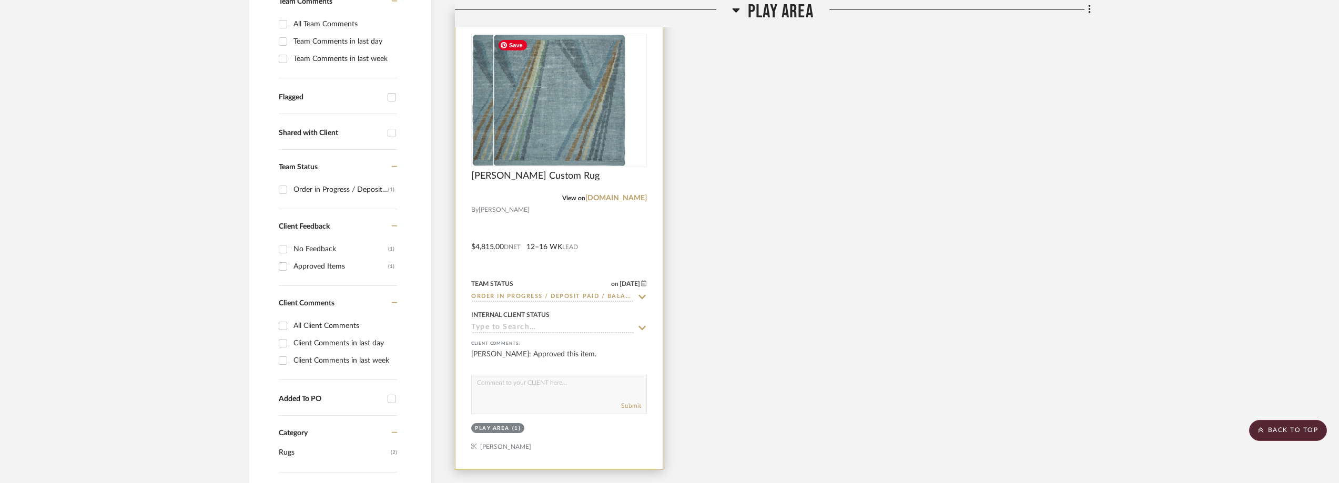
click at [557, 110] on div at bounding box center [559, 101] width 176 height 134
click at [557, 110] on img "0" at bounding box center [559, 100] width 132 height 131
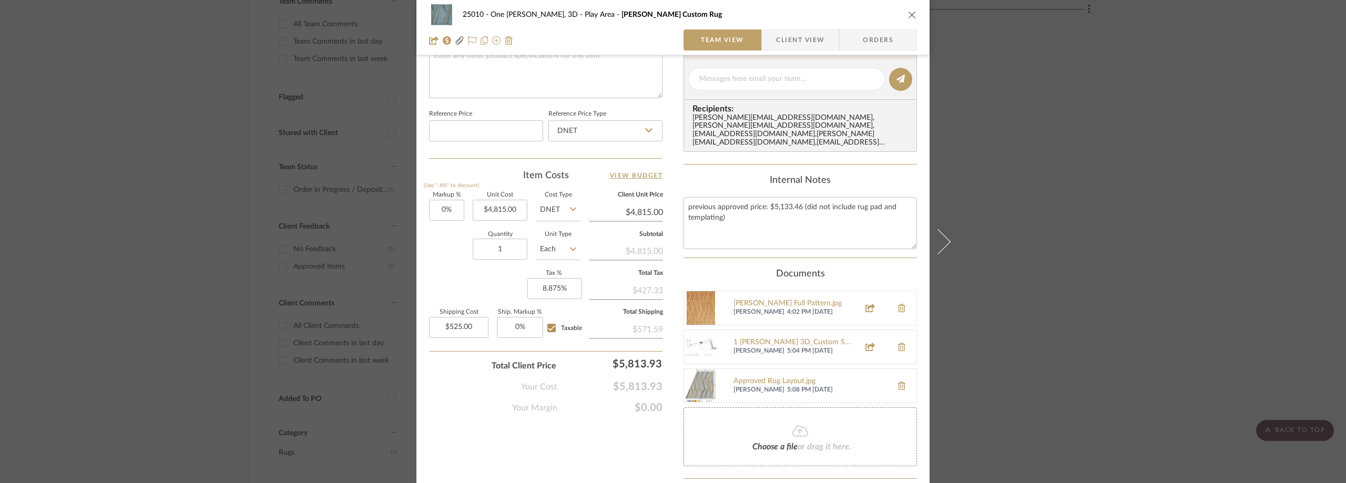
scroll to position [526, 0]
click at [771, 30] on span "button" at bounding box center [769, 39] width 14 height 21
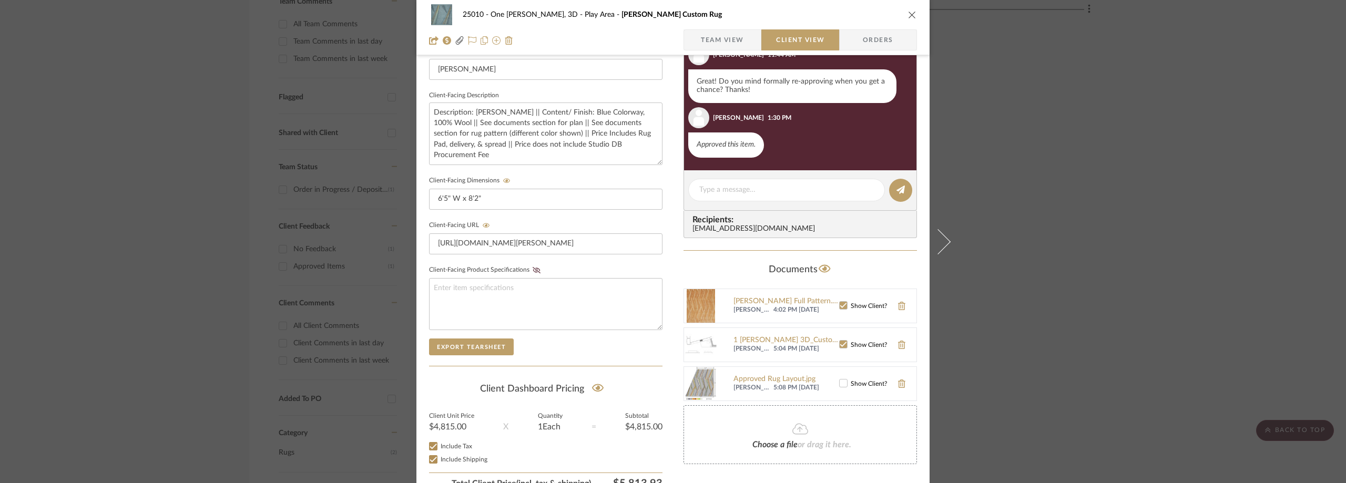
scroll to position [400, 0]
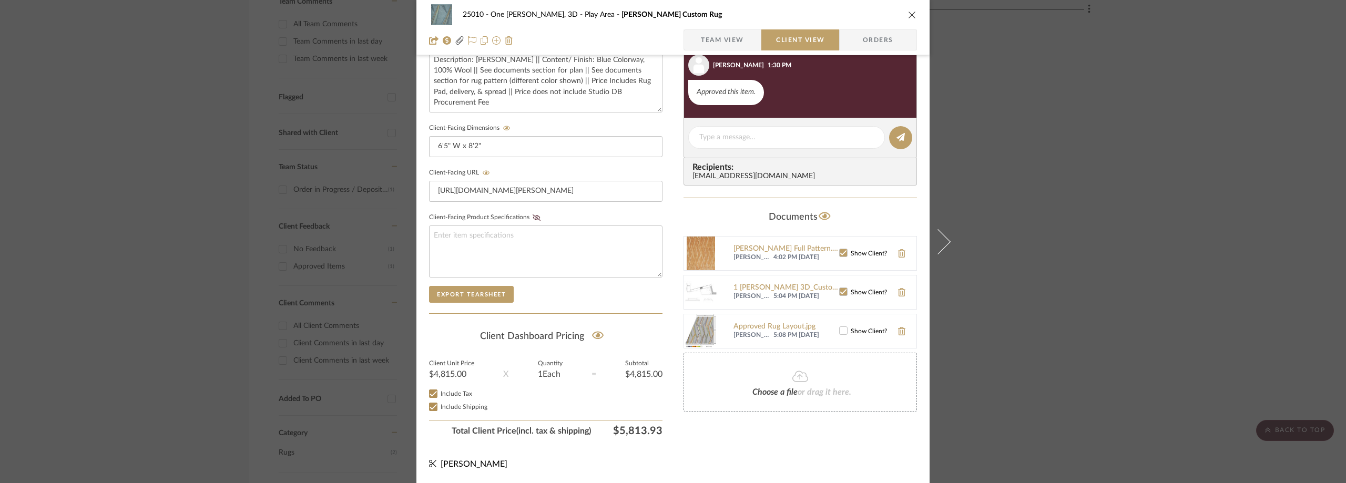
click at [1102, 139] on div "25010 - One [PERSON_NAME], 3D Play Area [PERSON_NAME] Custom Rug Team View Clie…" at bounding box center [673, 241] width 1346 height 483
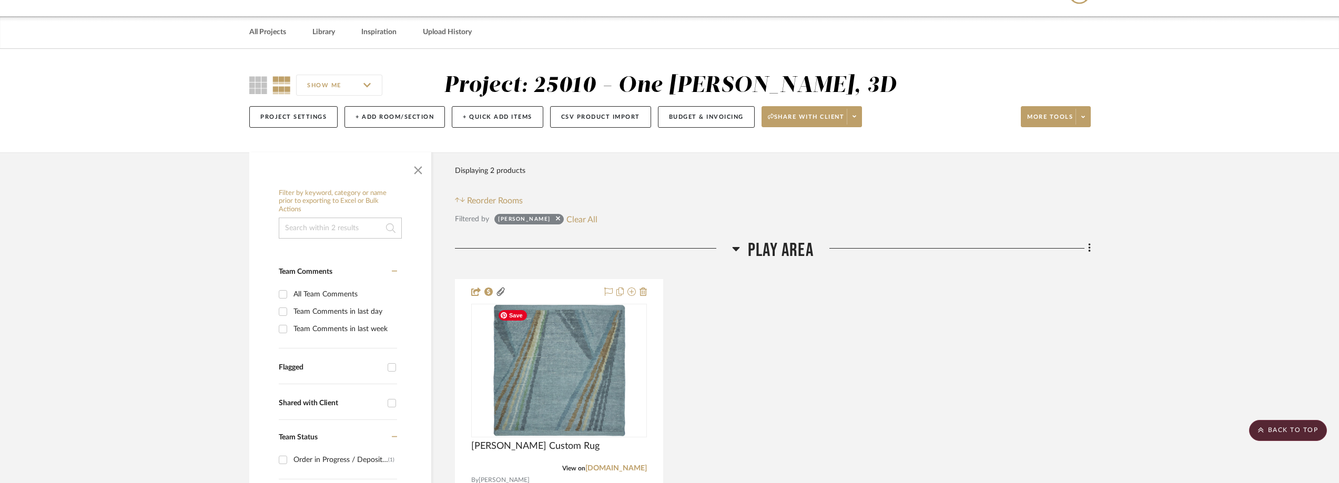
scroll to position [0, 0]
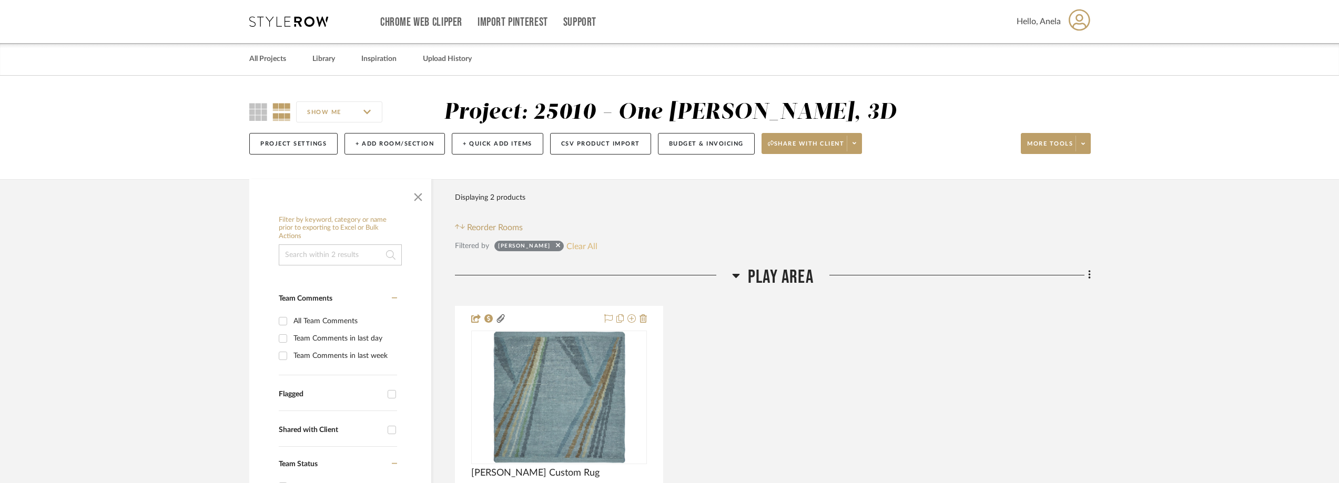
click at [572, 251] on button "Clear All" at bounding box center [581, 246] width 31 height 14
checkbox input "false"
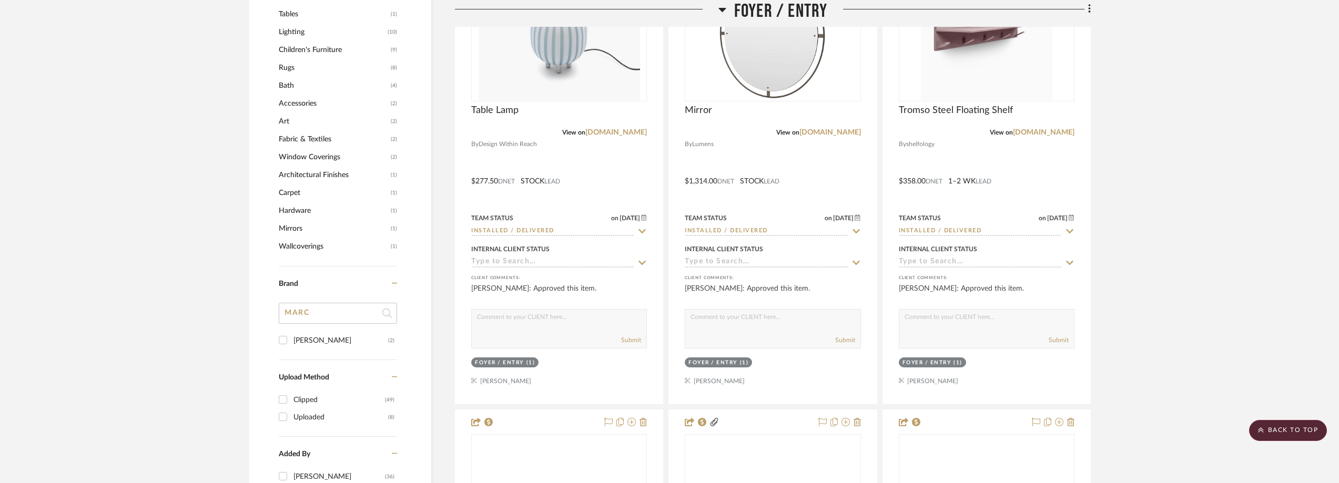
scroll to position [946, 0]
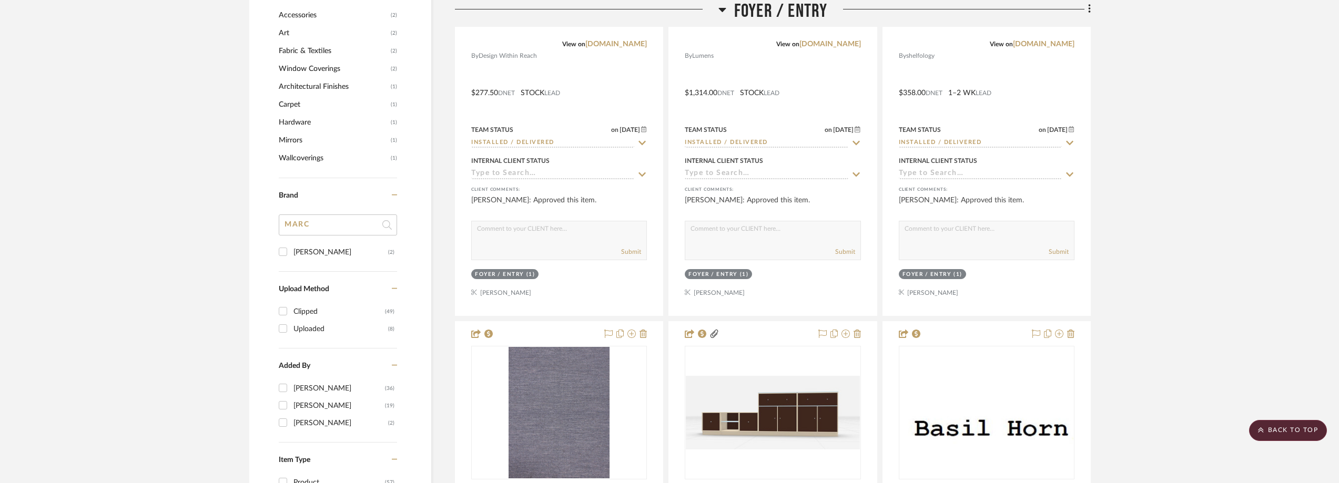
drag, startPoint x: 312, startPoint y: 233, endPoint x: 258, endPoint y: 223, distance: 55.6
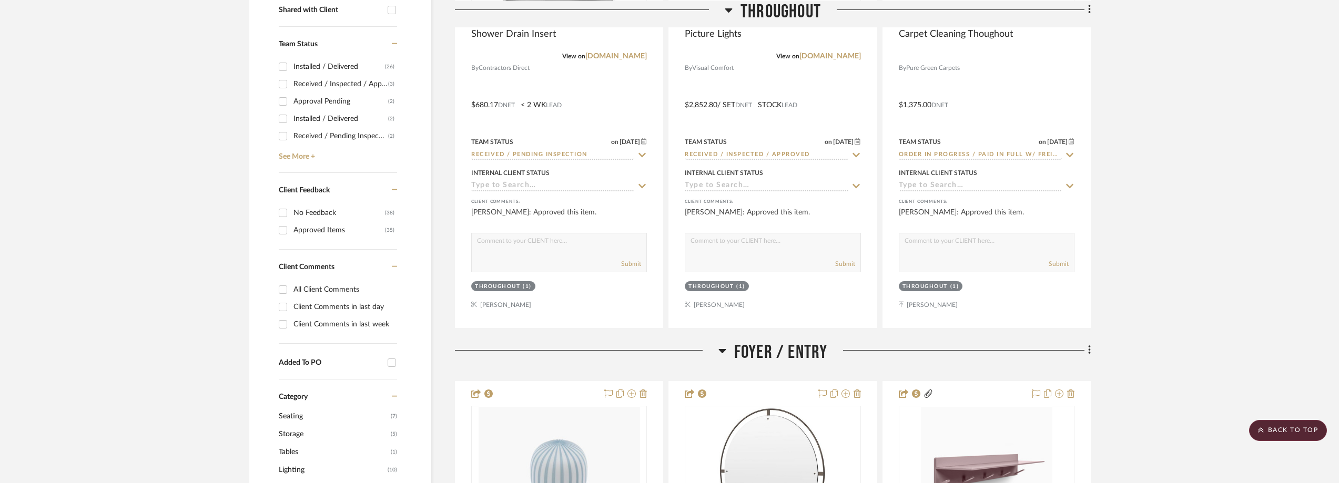
scroll to position [0, 0]
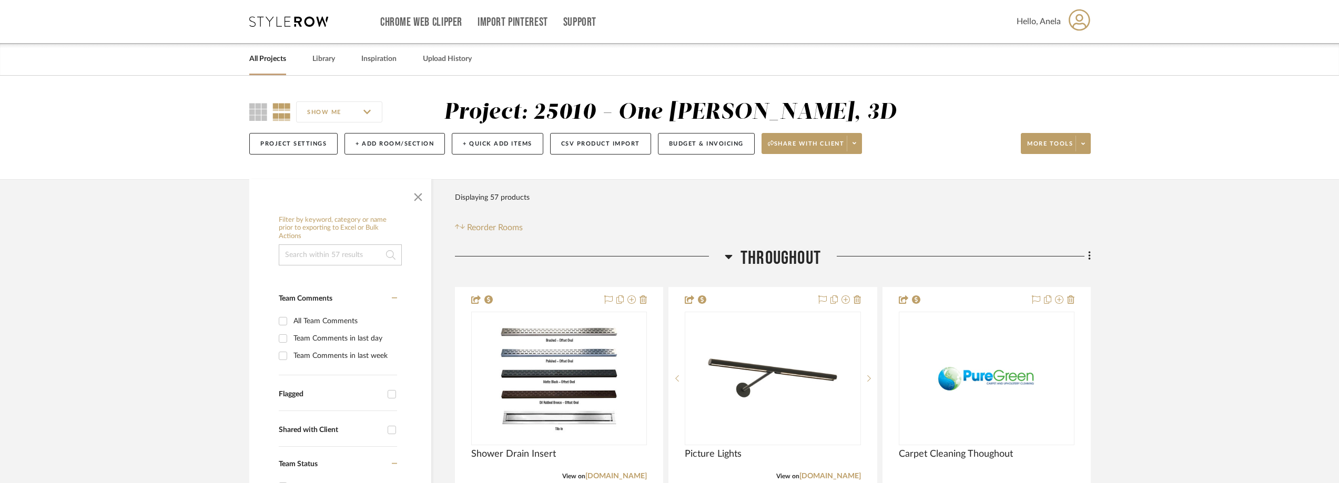
type input "cla"
click at [282, 23] on icon at bounding box center [288, 21] width 79 height 11
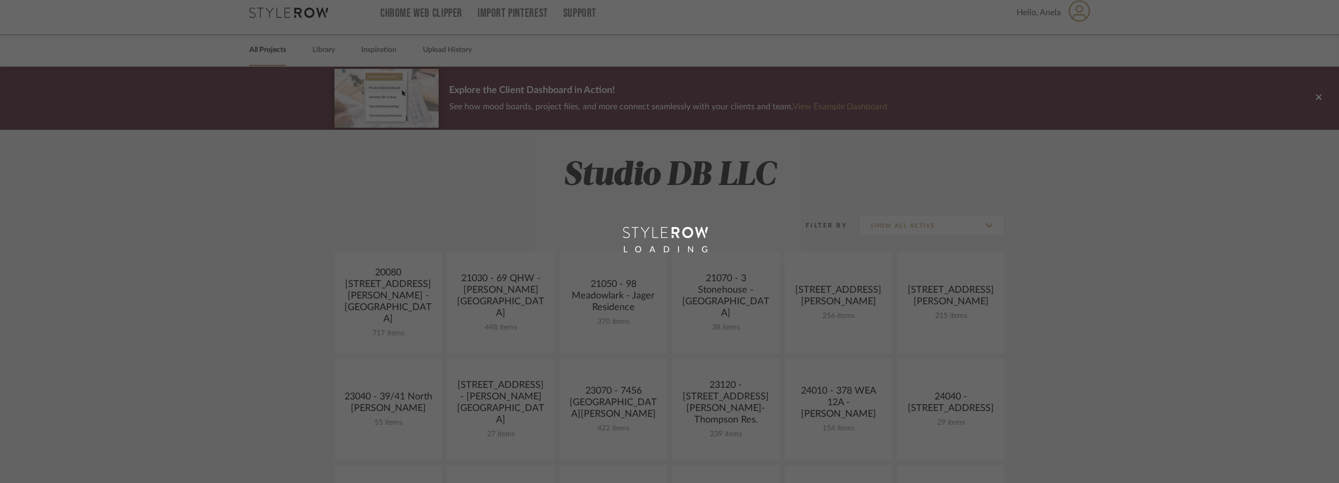
scroll to position [315, 0]
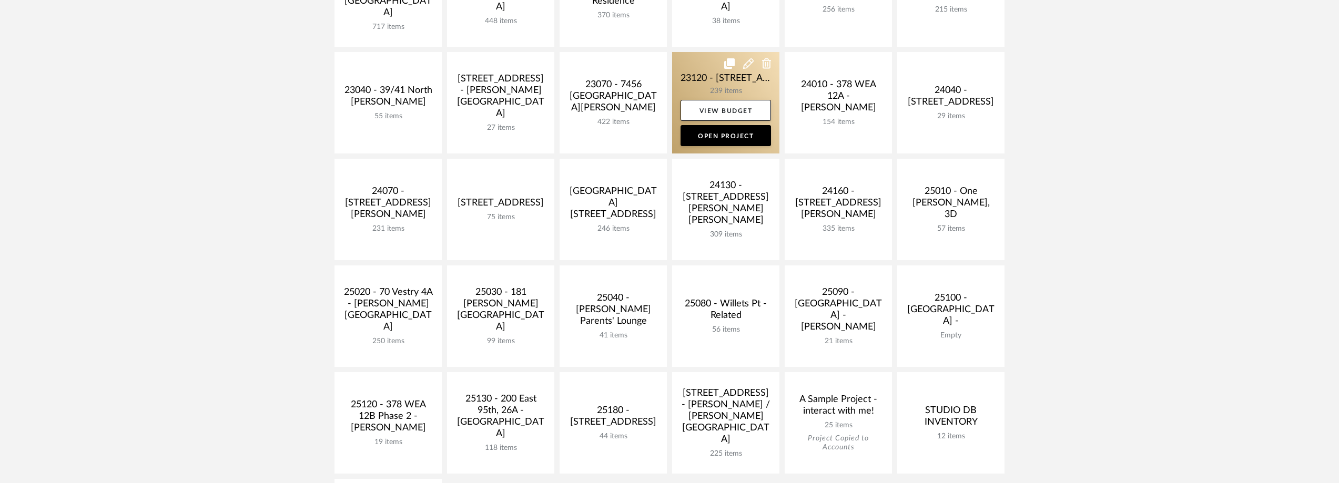
click at [692, 81] on link at bounding box center [725, 102] width 107 height 101
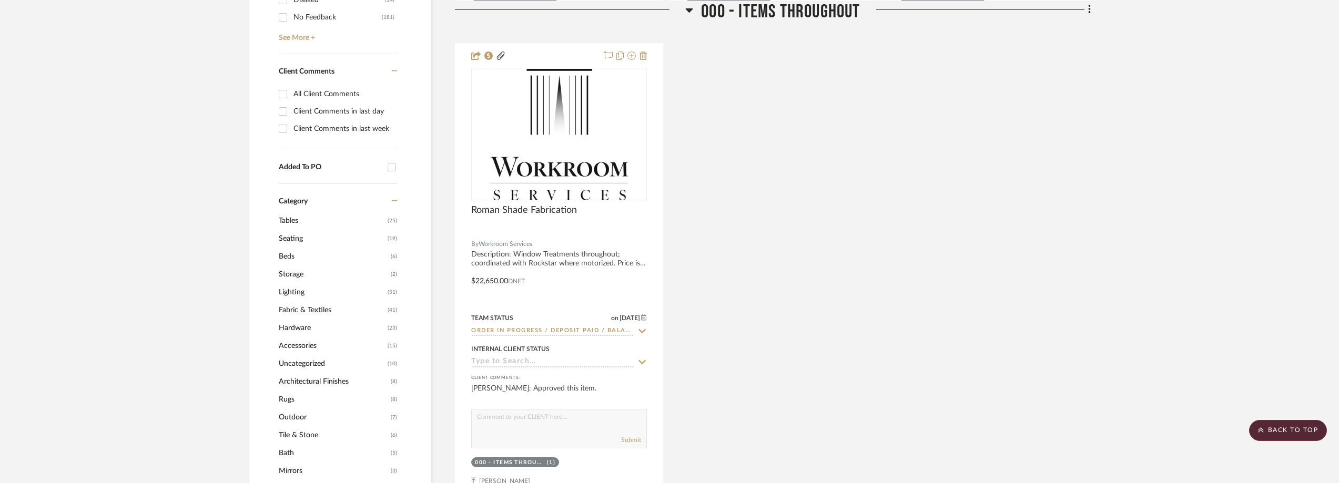
scroll to position [1052, 0]
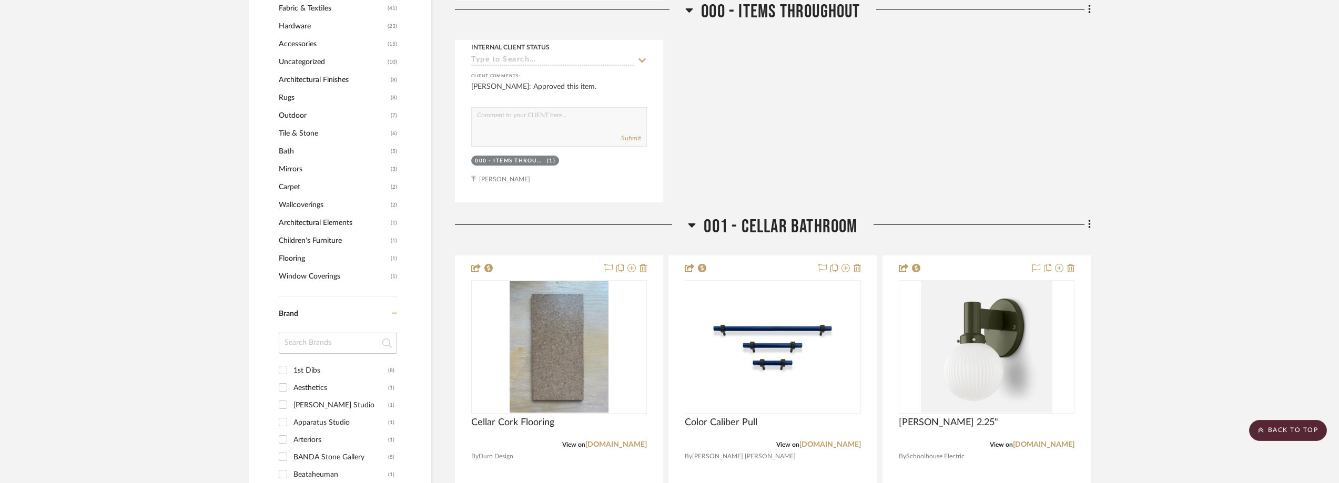
click at [325, 358] on div at bounding box center [338, 347] width 118 height 29
click at [327, 351] on input at bounding box center [338, 343] width 118 height 21
type input "class"
click at [324, 361] on div "class" at bounding box center [338, 347] width 118 height 29
click at [325, 366] on div "Classic Sofa" at bounding box center [340, 370] width 95 height 17
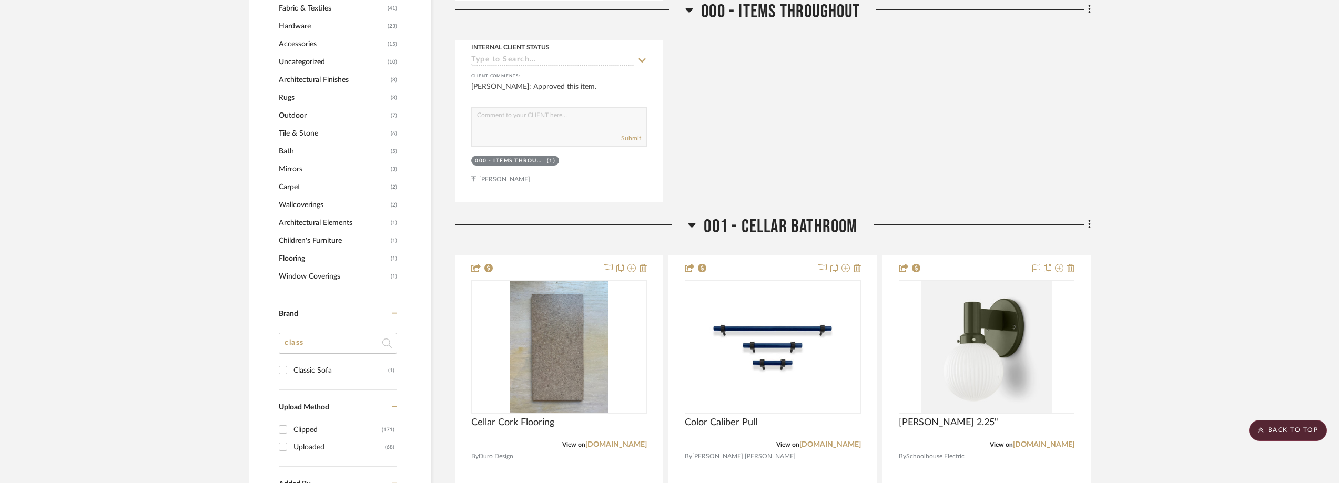
click at [291, 366] on input "Classic Sofa (1)" at bounding box center [282, 370] width 17 height 17
checkbox input "true"
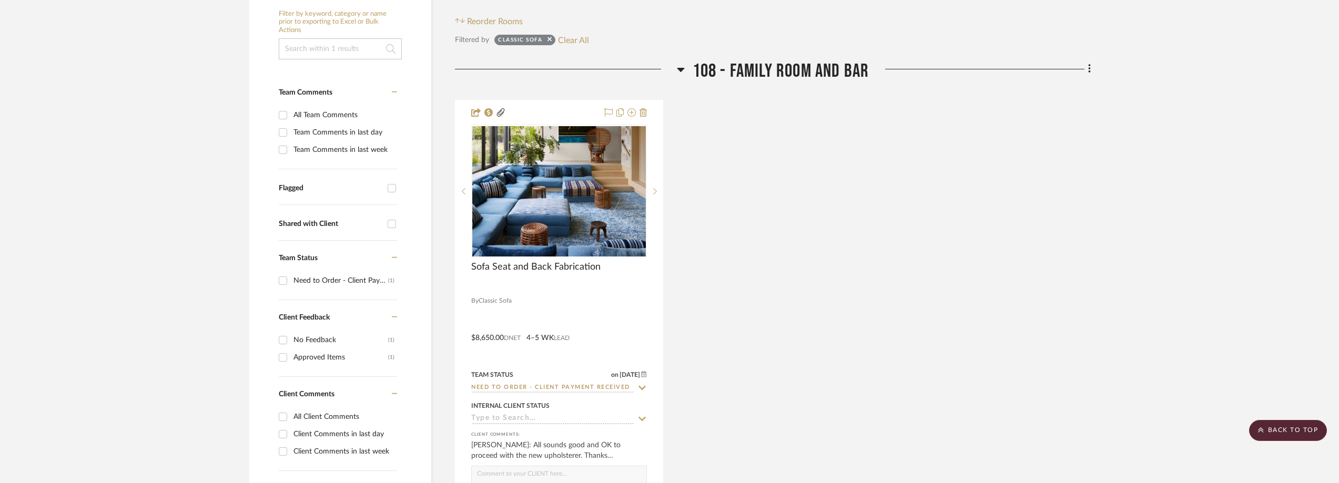
scroll to position [228, 0]
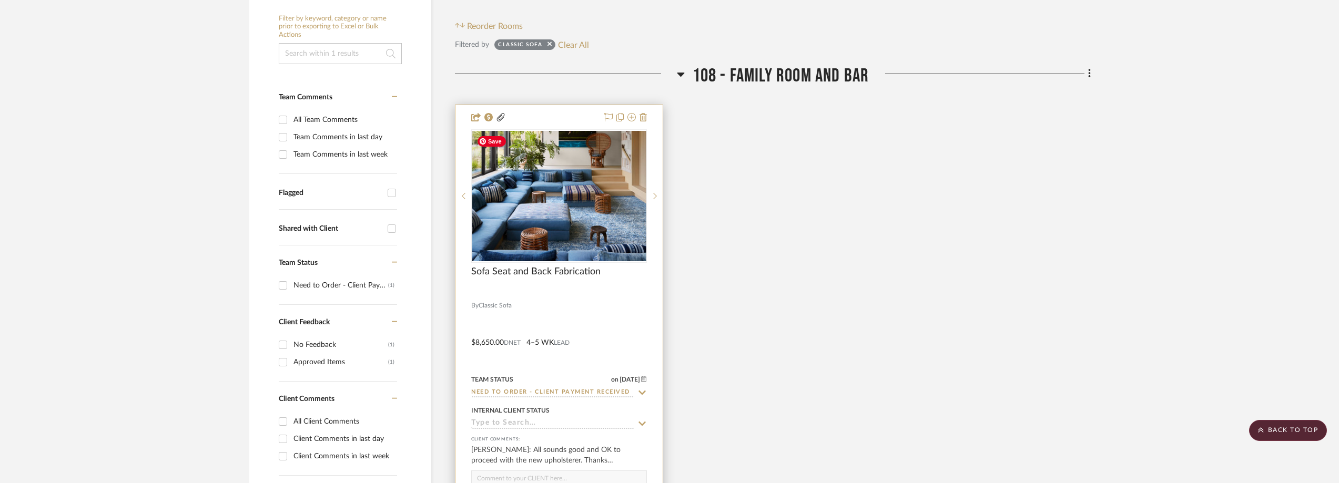
click at [548, 192] on img "0" at bounding box center [559, 196] width 174 height 130
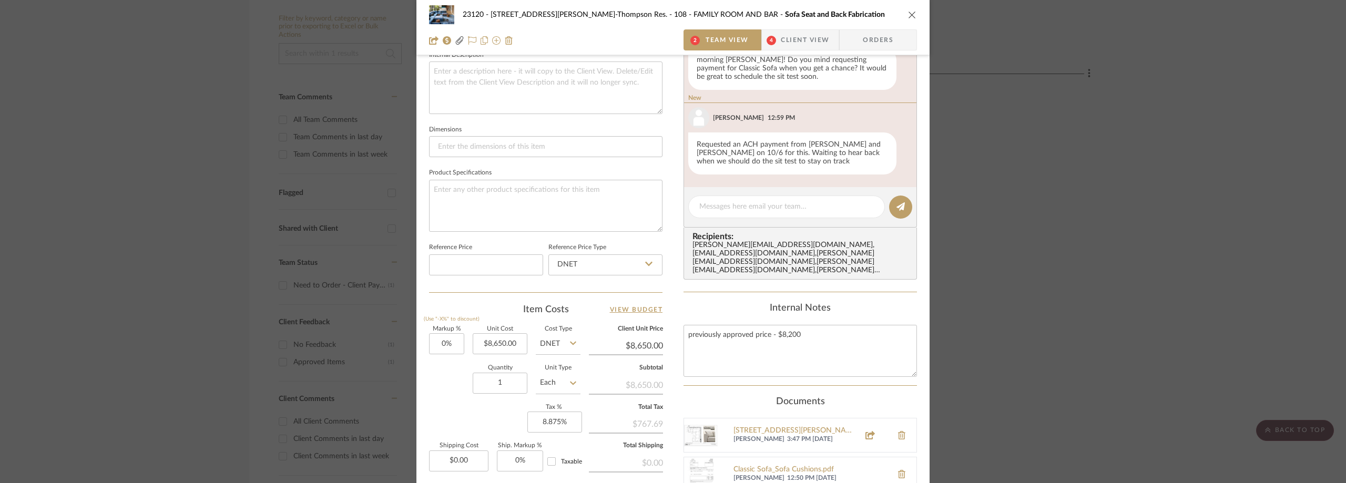
scroll to position [526, 0]
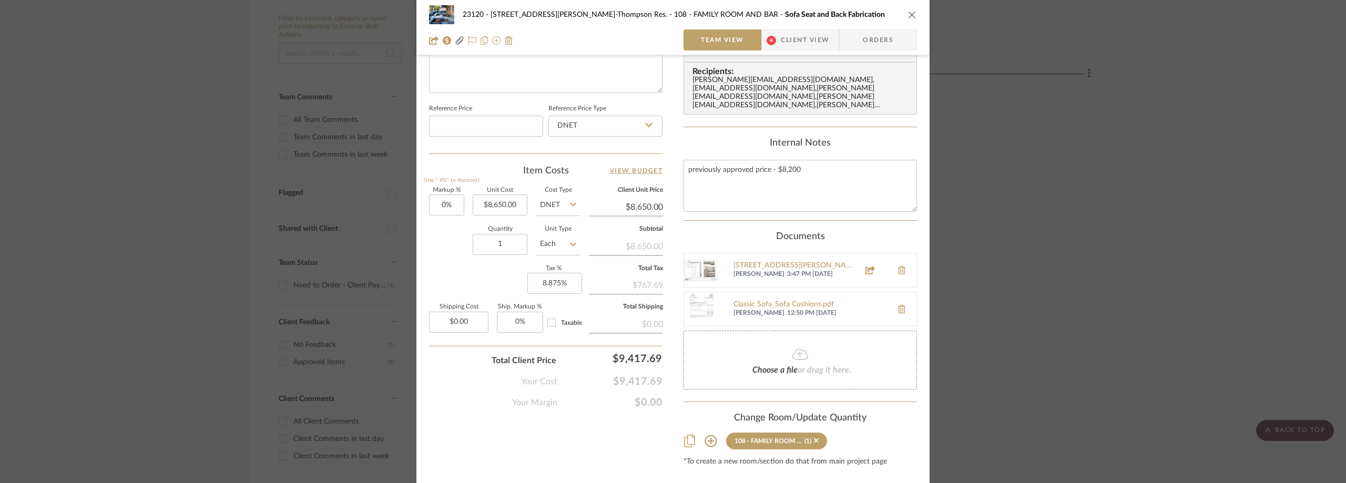
click at [775, 31] on span "4" at bounding box center [771, 39] width 19 height 21
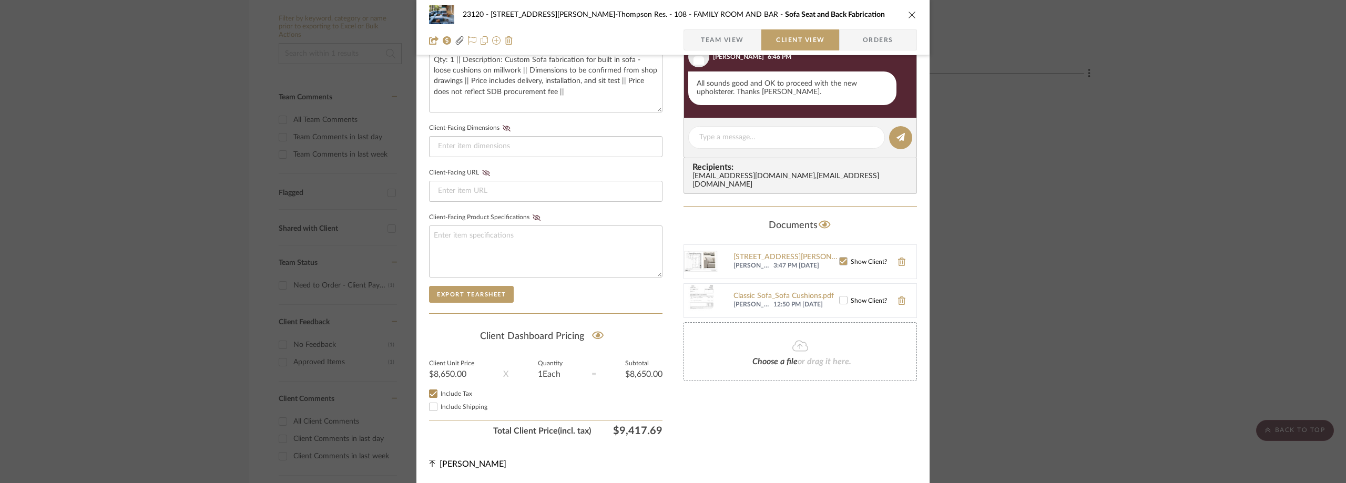
scroll to position [525, 0]
